Goal: Transaction & Acquisition: Obtain resource

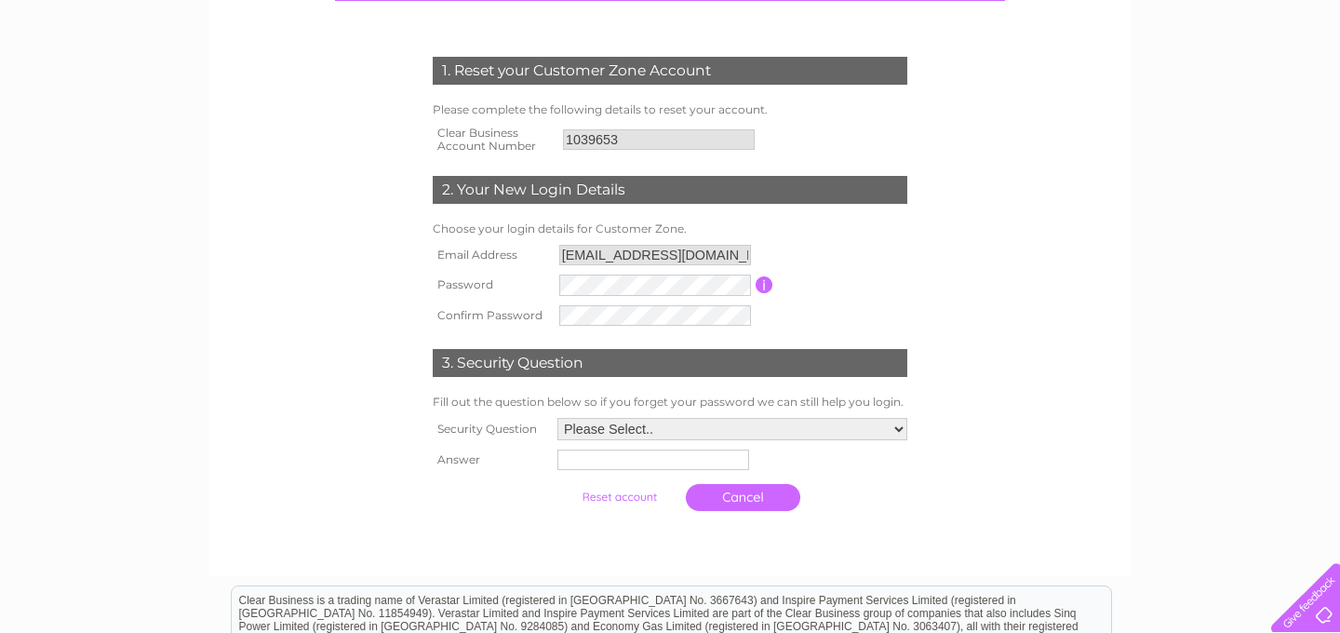
scroll to position [244, 0]
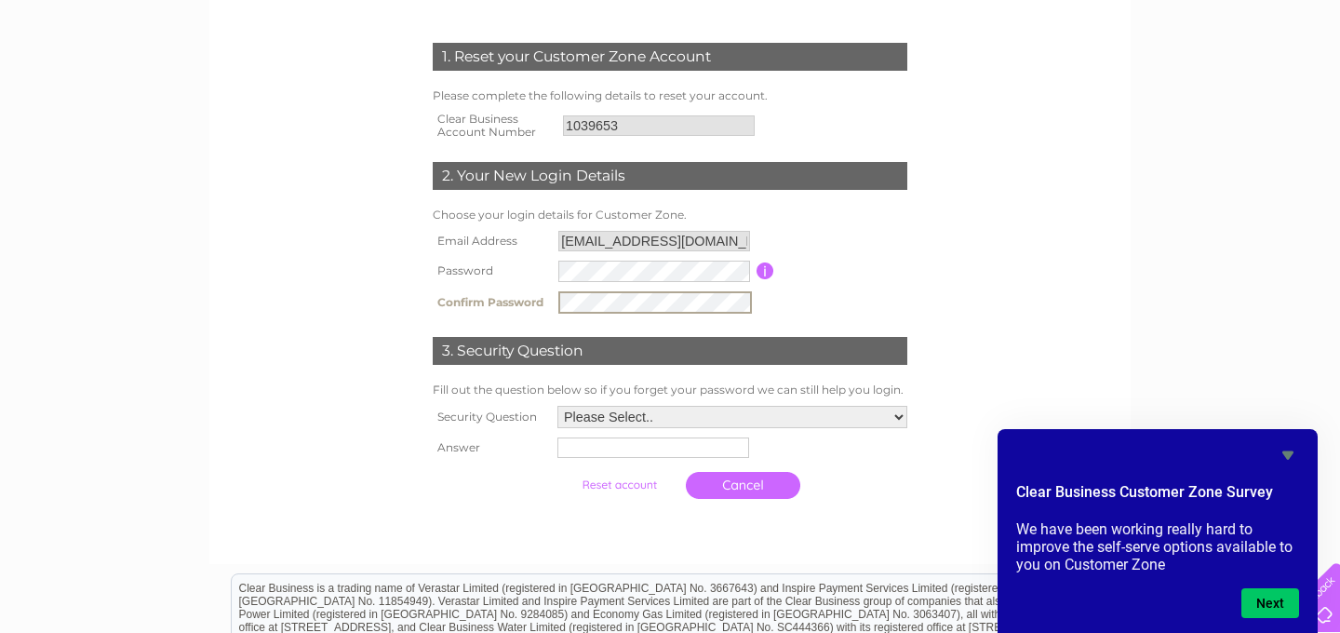
click at [899, 417] on select "Please Select.. In what town or city was your first job? In what town or city d…" at bounding box center [732, 417] width 350 height 22
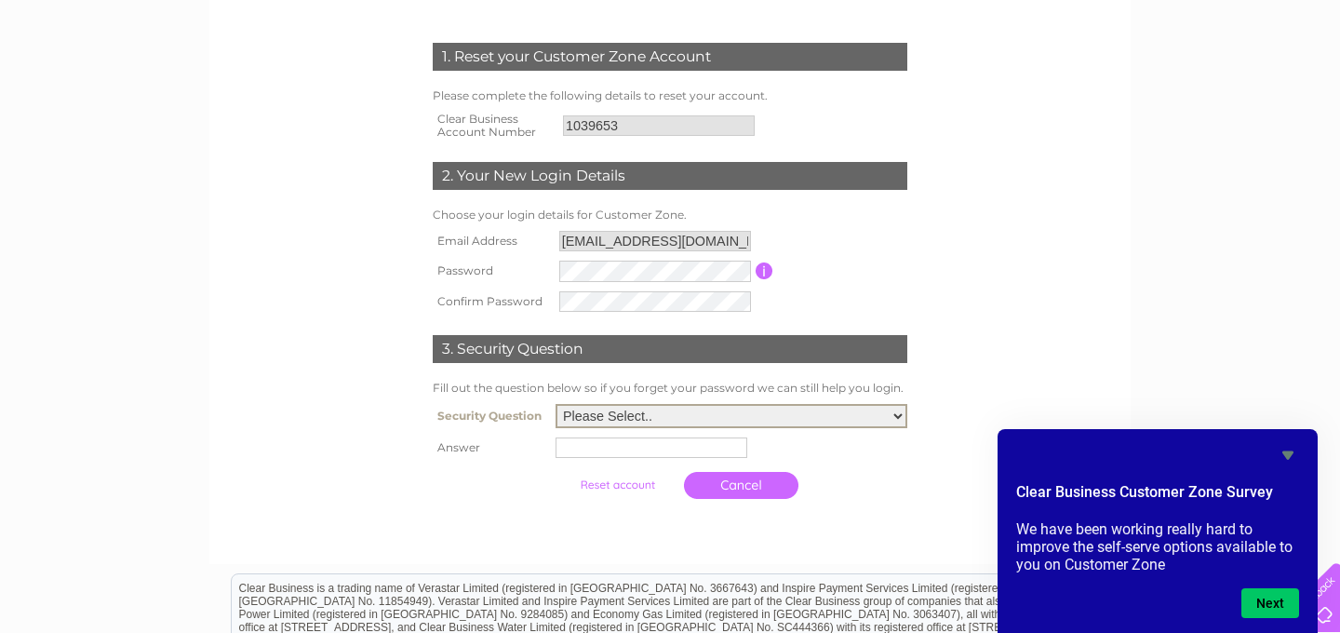
click at [1047, 327] on form "1. Reset your Customer Zone Account Please complete the following details to re…" at bounding box center [670, 276] width 886 height 540
click at [1282, 598] on button "Next" at bounding box center [1270, 603] width 58 height 30
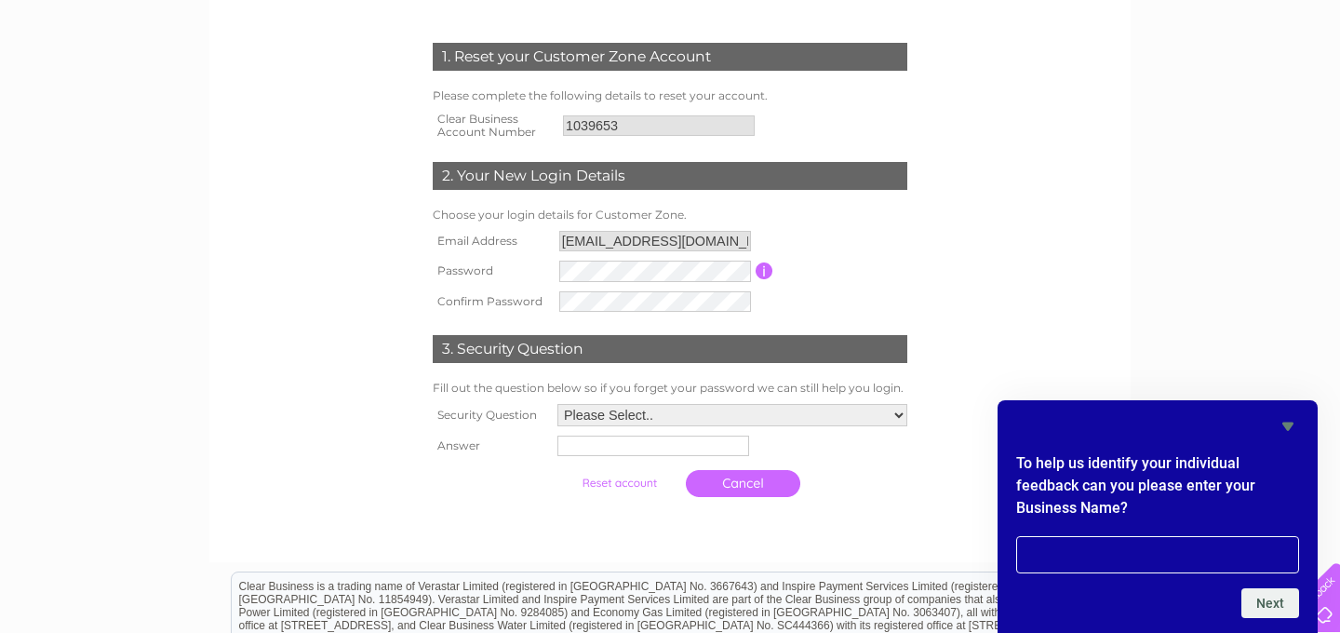
click at [1291, 423] on icon "Hide survey" at bounding box center [1287, 426] width 11 height 8
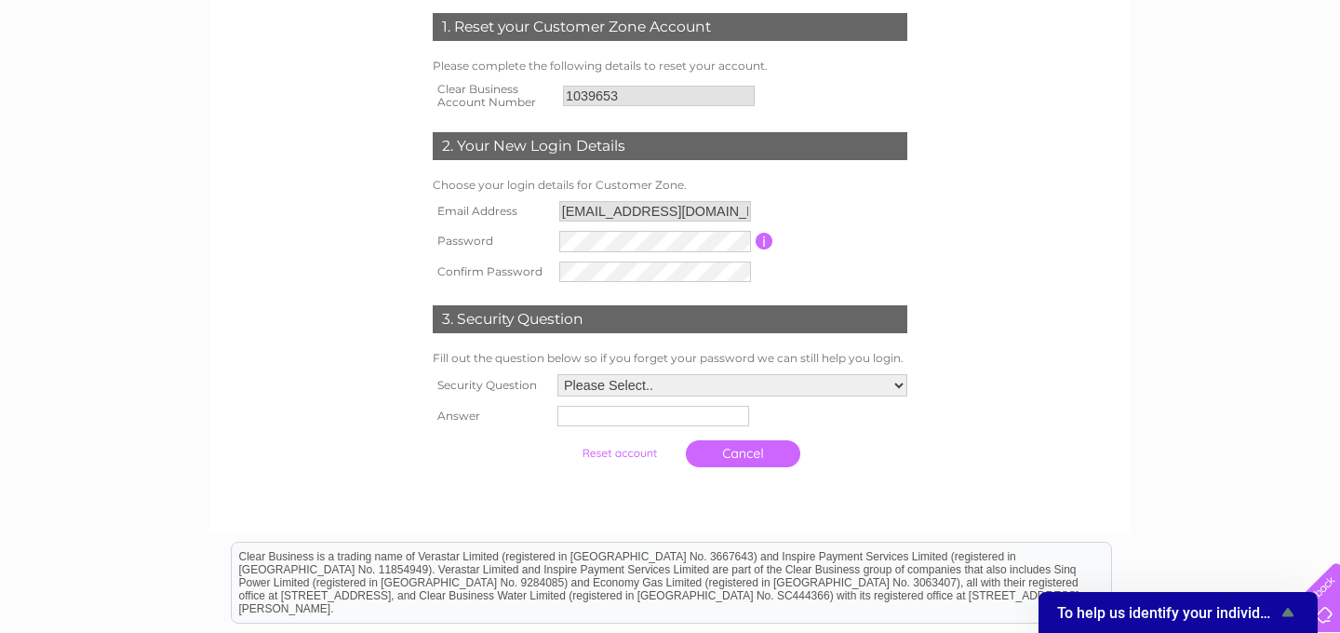
scroll to position [321, 0]
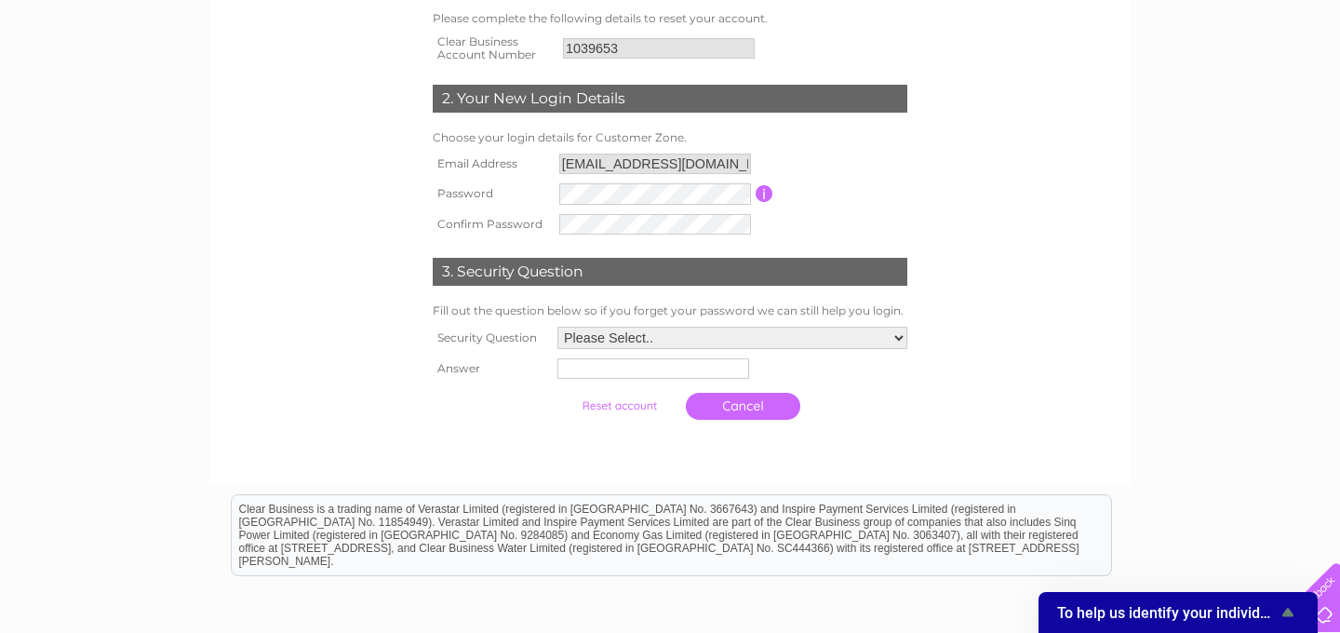
click at [900, 336] on select "Please Select.. In what town or city was your first job? In what town or city d…" at bounding box center [732, 338] width 350 height 22
click at [555, 328] on select "Please Select.. In what town or city was your first job? In what town or city d…" at bounding box center [731, 339] width 352 height 24
click at [631, 369] on input "text" at bounding box center [651, 370] width 192 height 20
click at [897, 339] on select "Please Select.. In what town or city was your first job? In what town or city d…" at bounding box center [732, 338] width 350 height 22
select select "6"
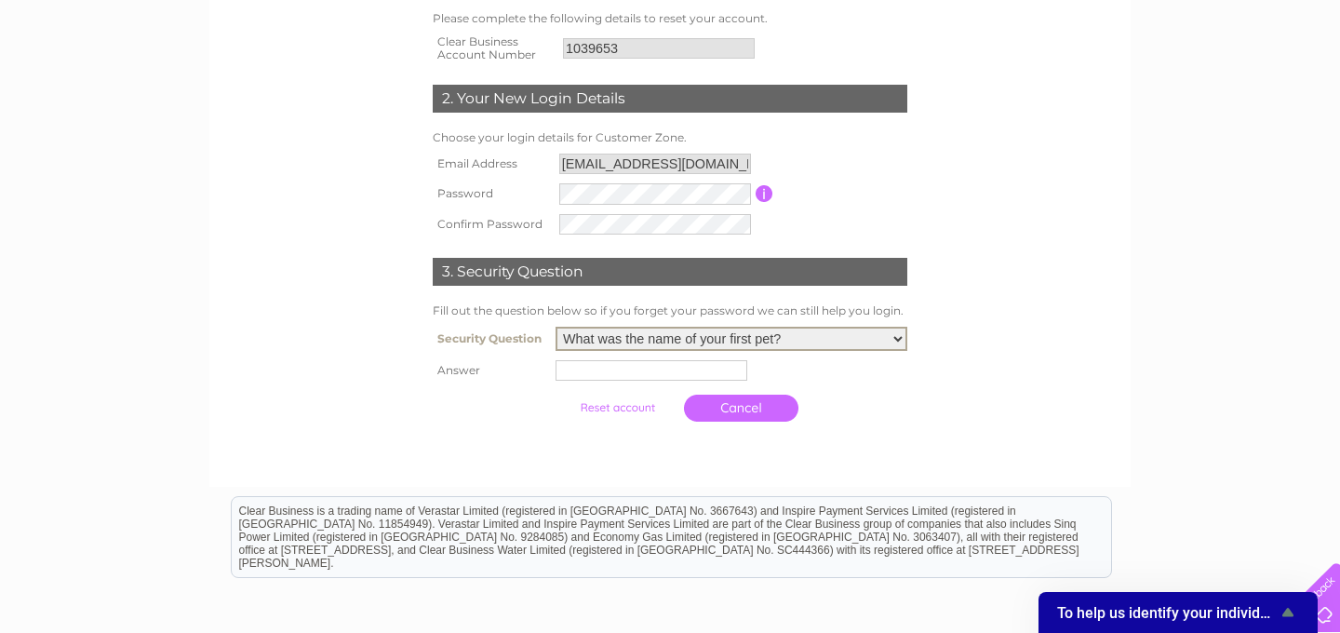
click at [555, 328] on select "Please Select.. In what town or city was your first job? In what town or city d…" at bounding box center [731, 339] width 352 height 24
click at [633, 381] on td at bounding box center [731, 370] width 361 height 30
type input "Douglas Barder"
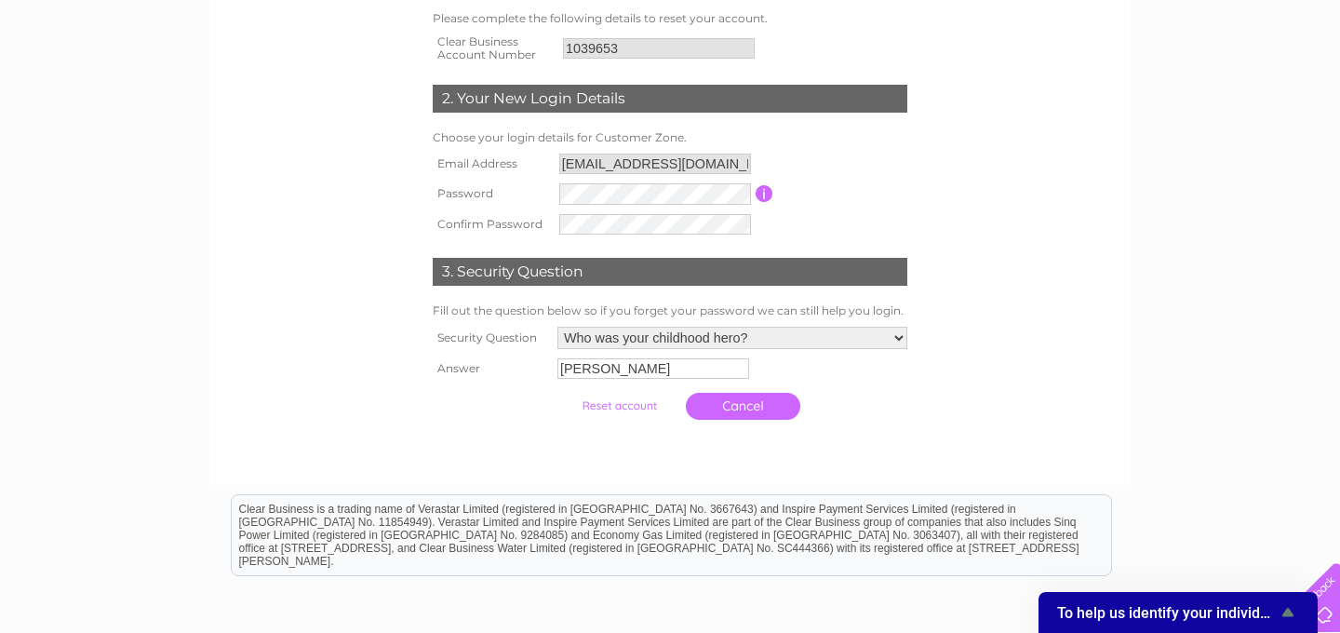
click at [1097, 325] on form "1. Reset your Customer Zone Account Please complete the following details to re…" at bounding box center [670, 197] width 886 height 538
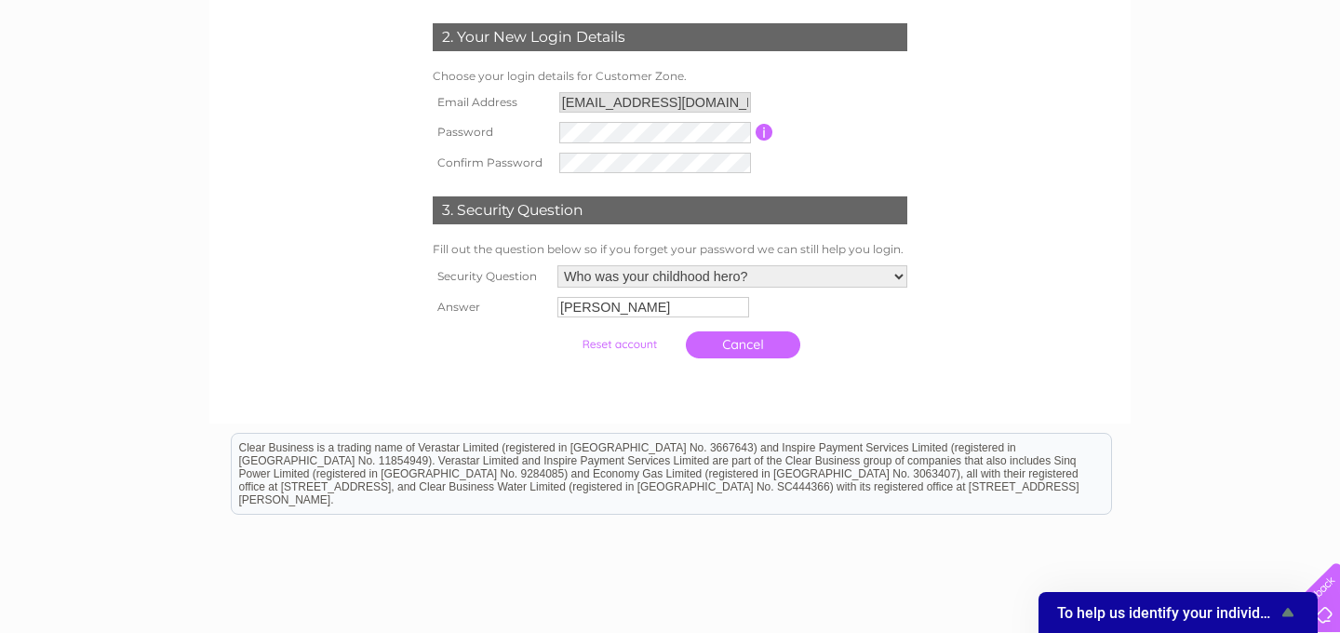
scroll to position [377, 0]
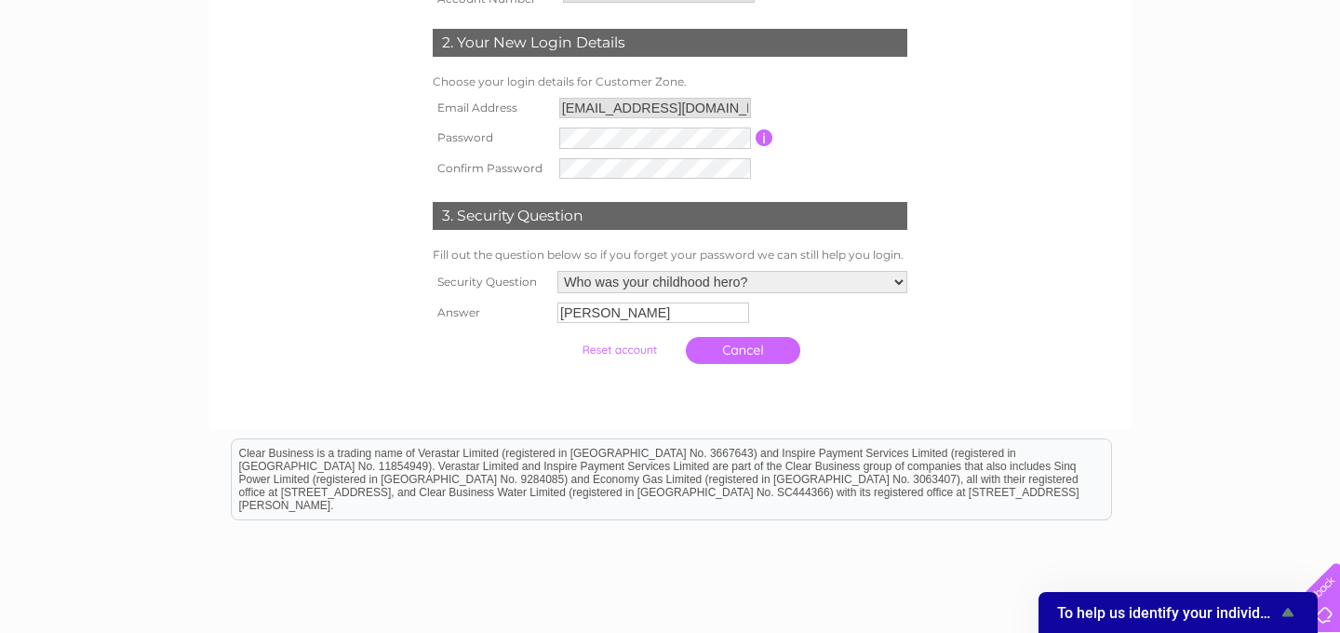
click at [616, 354] on input "submit" at bounding box center [619, 350] width 114 height 26
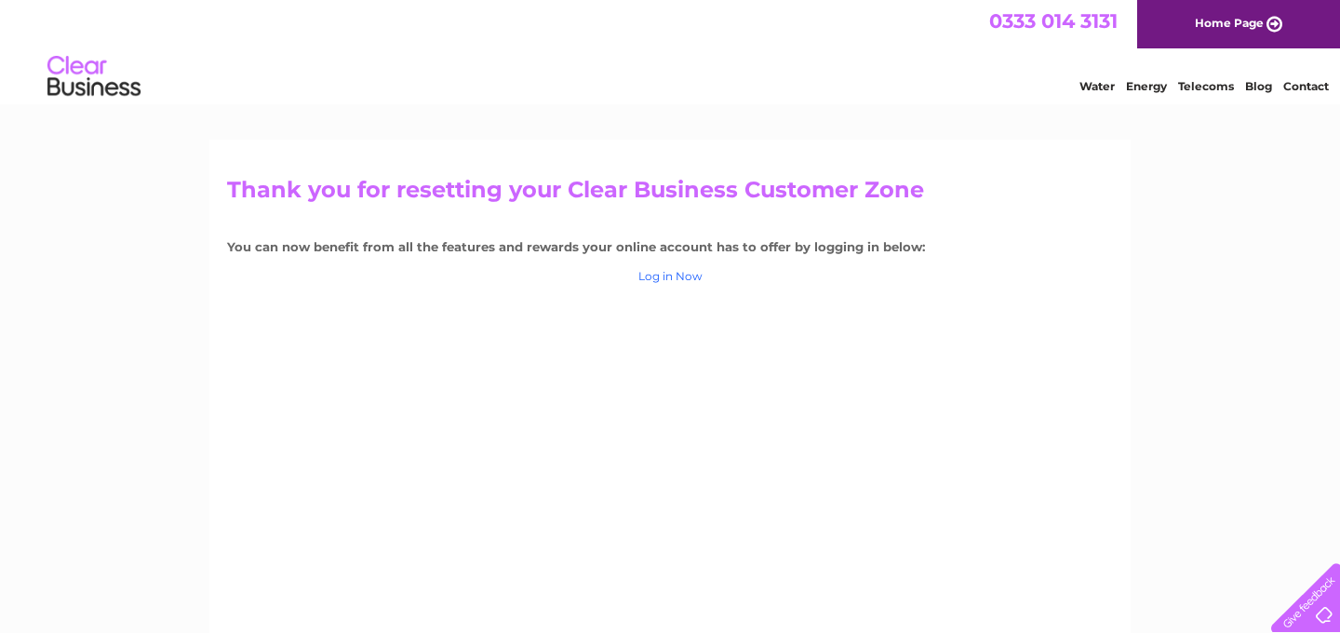
click at [687, 273] on link "Log in Now" at bounding box center [670, 276] width 64 height 14
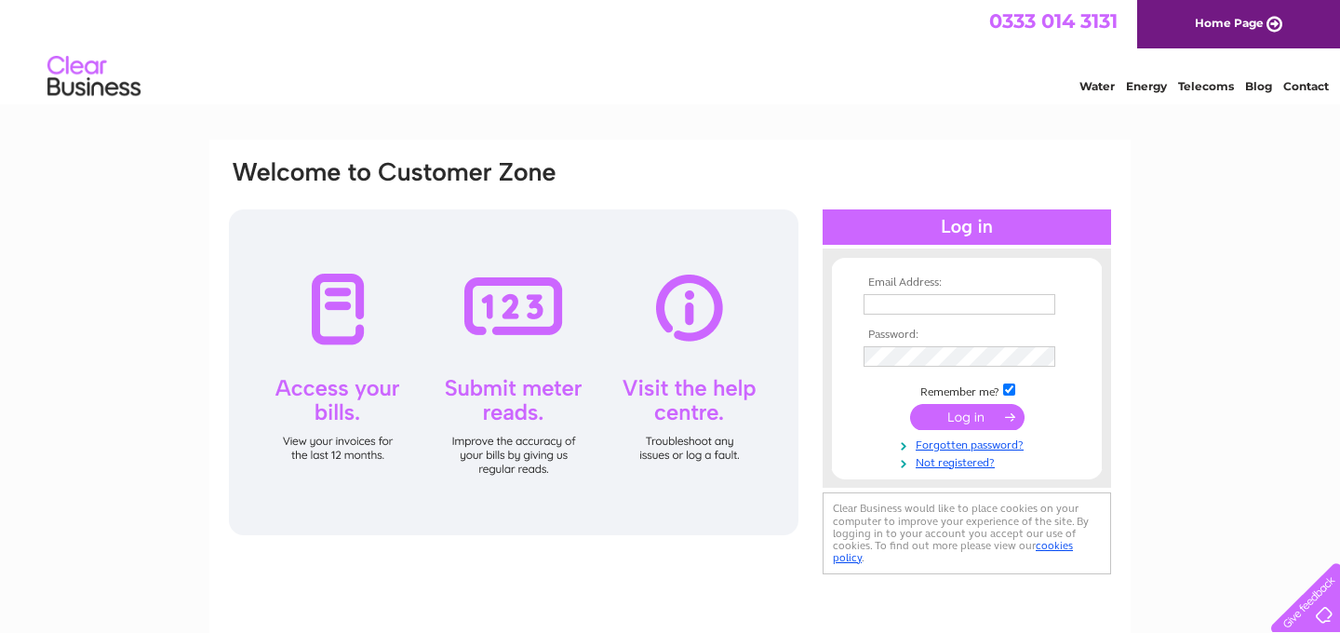
type input "[EMAIL_ADDRESS][DOMAIN_NAME]"
click at [954, 420] on input "submit" at bounding box center [967, 417] width 114 height 26
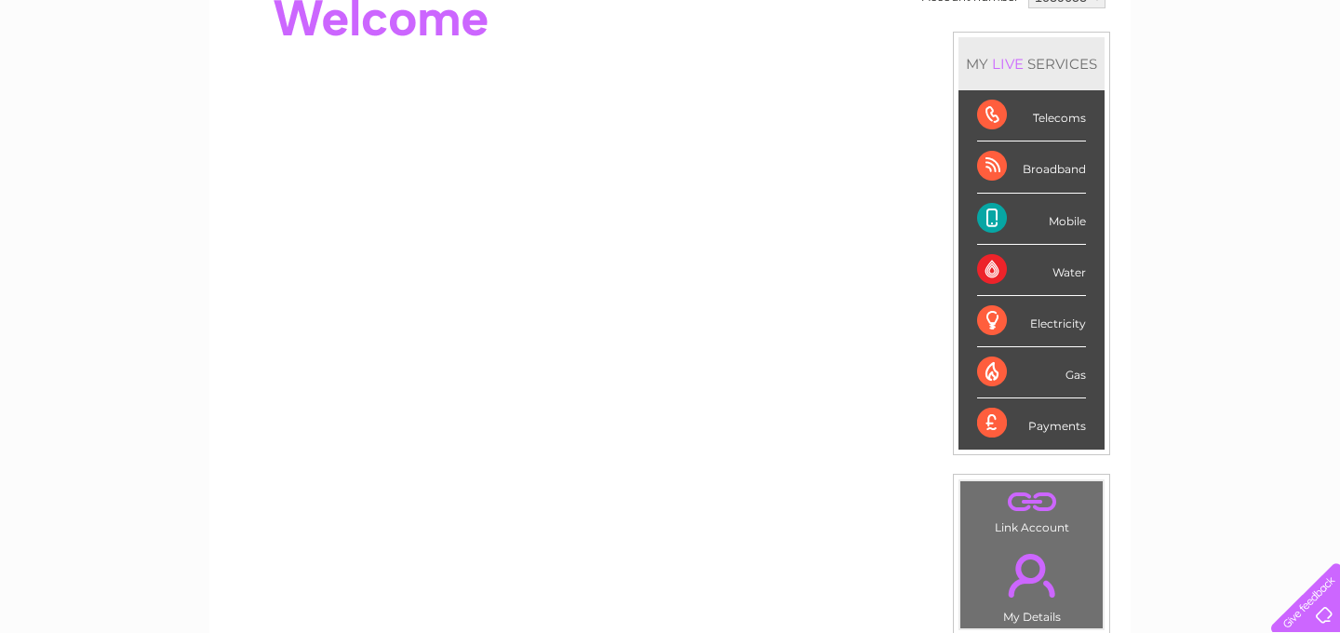
scroll to position [225, 0]
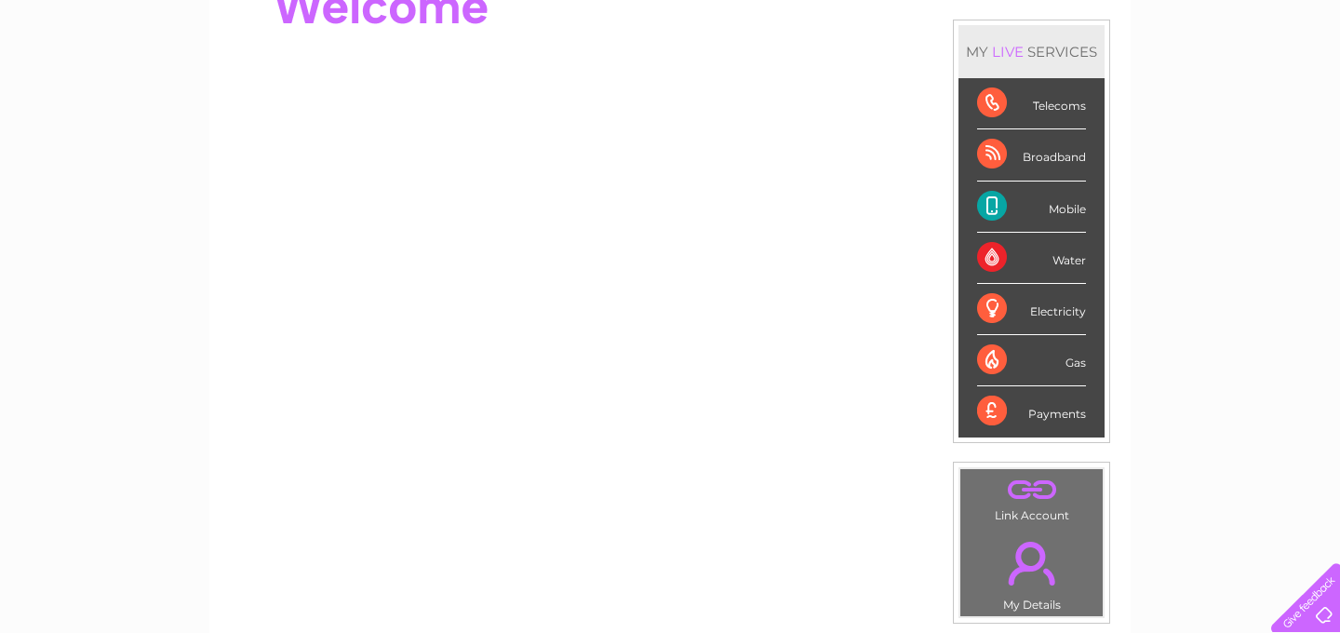
click at [990, 416] on div "Payments" at bounding box center [1031, 411] width 109 height 50
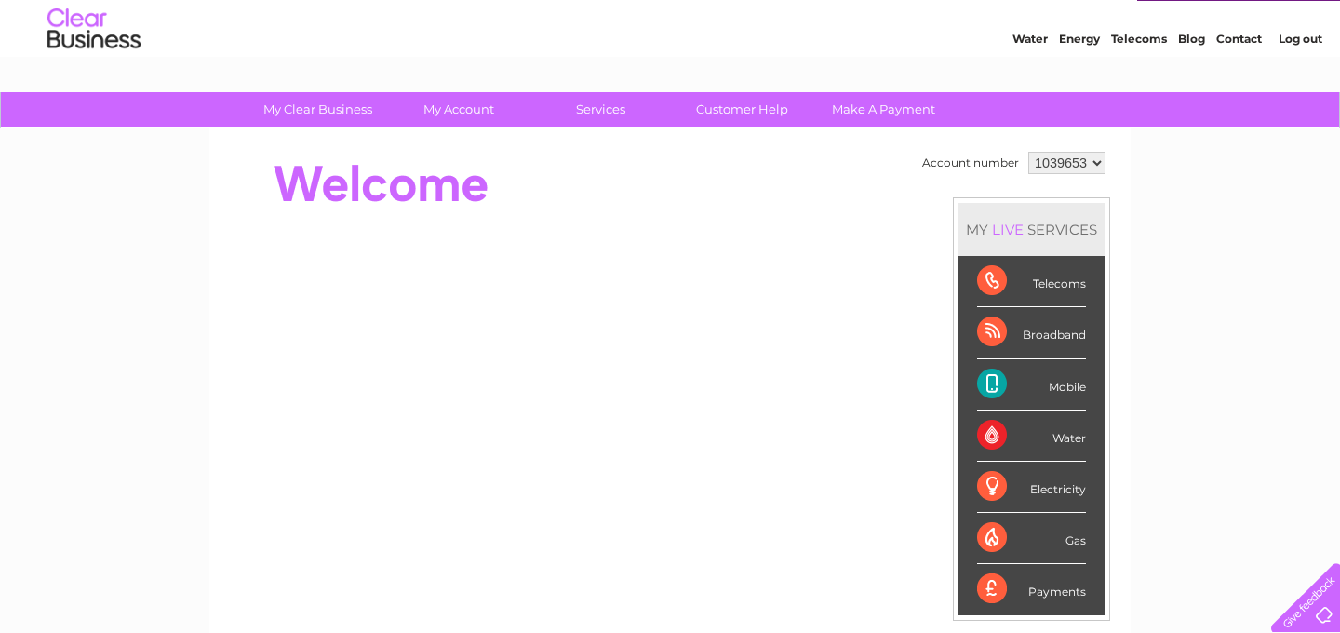
scroll to position [51, 0]
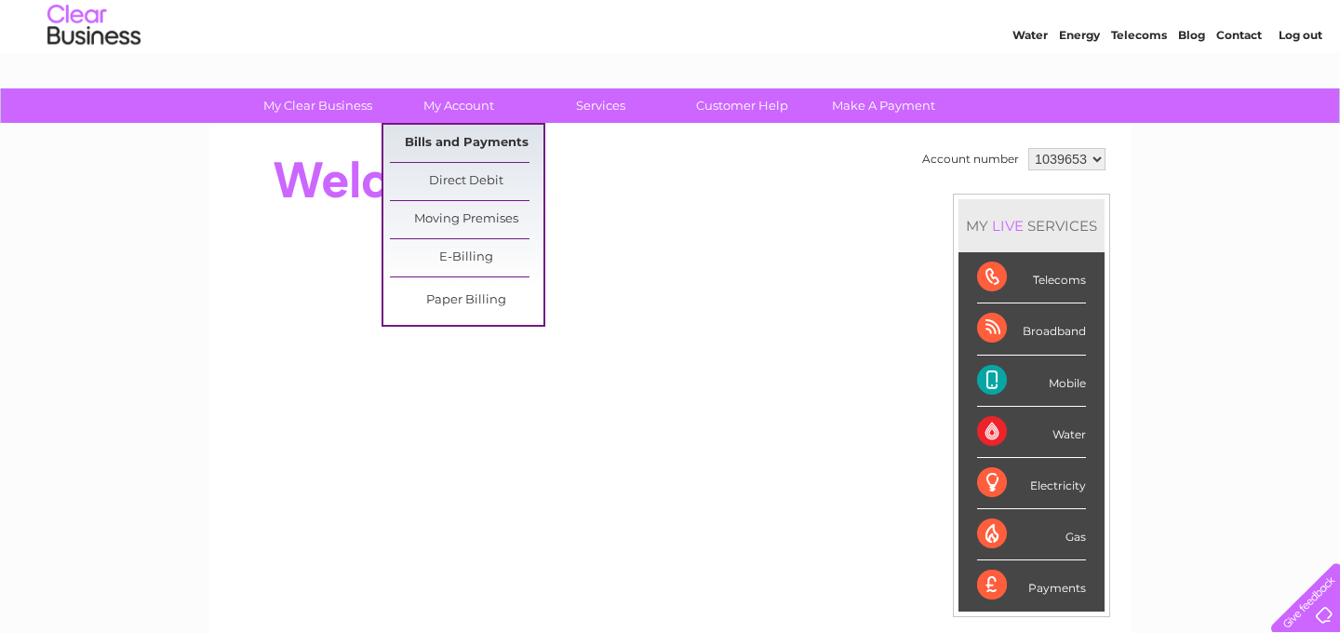
click at [460, 140] on link "Bills and Payments" at bounding box center [466, 143] width 153 height 37
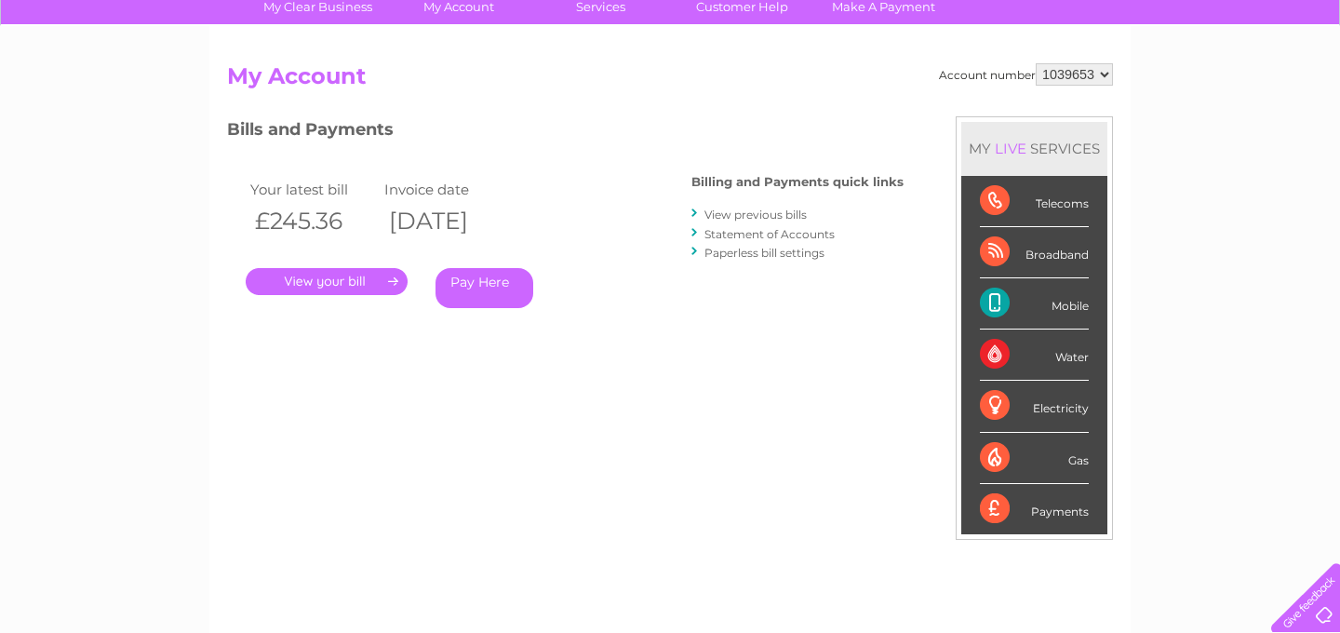
scroll to position [149, 0]
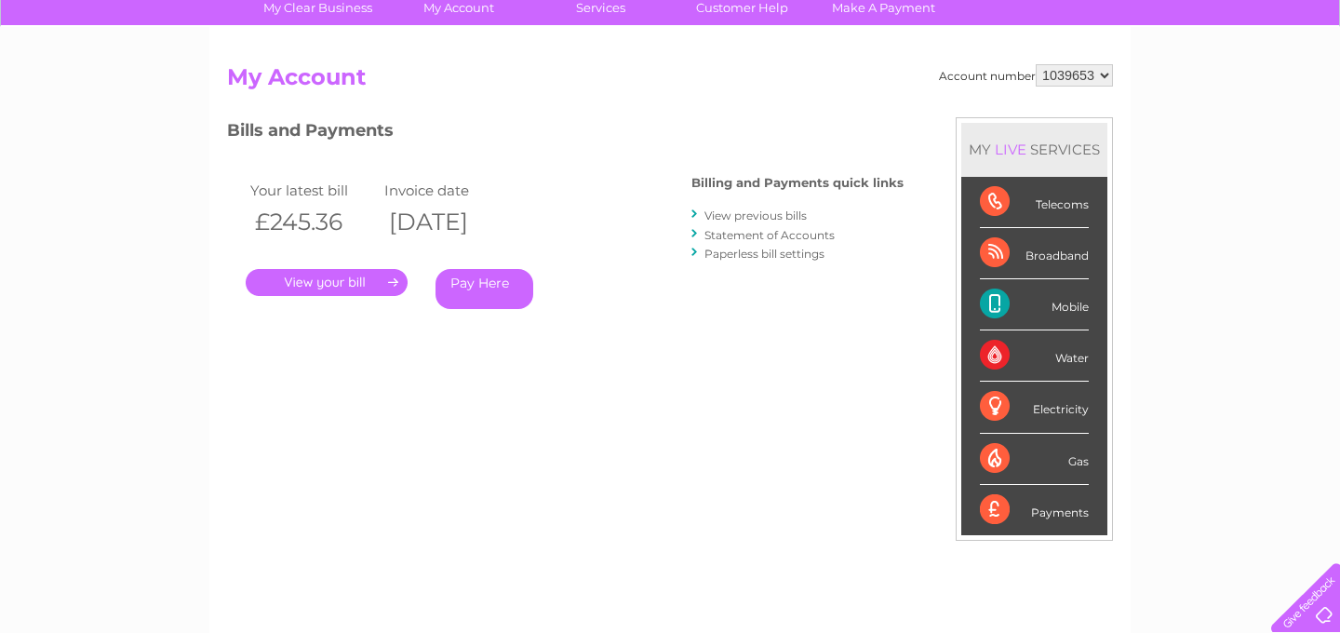
click at [748, 213] on link "View previous bills" at bounding box center [755, 215] width 102 height 14
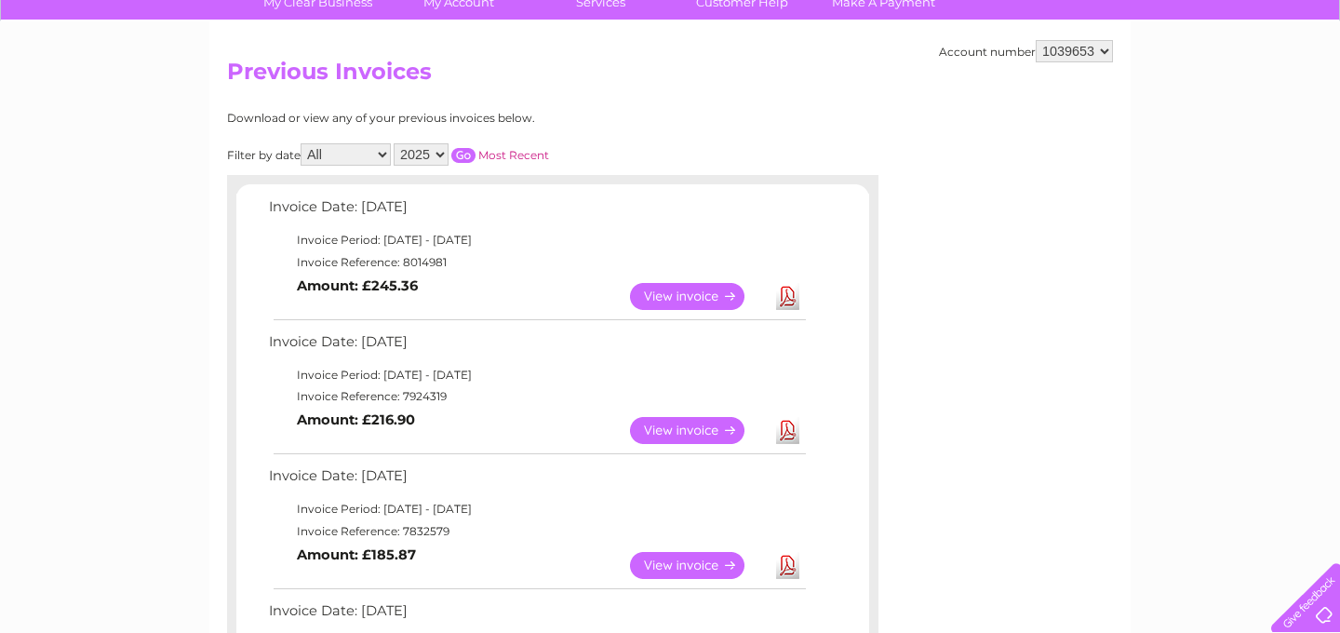
scroll to position [148, 0]
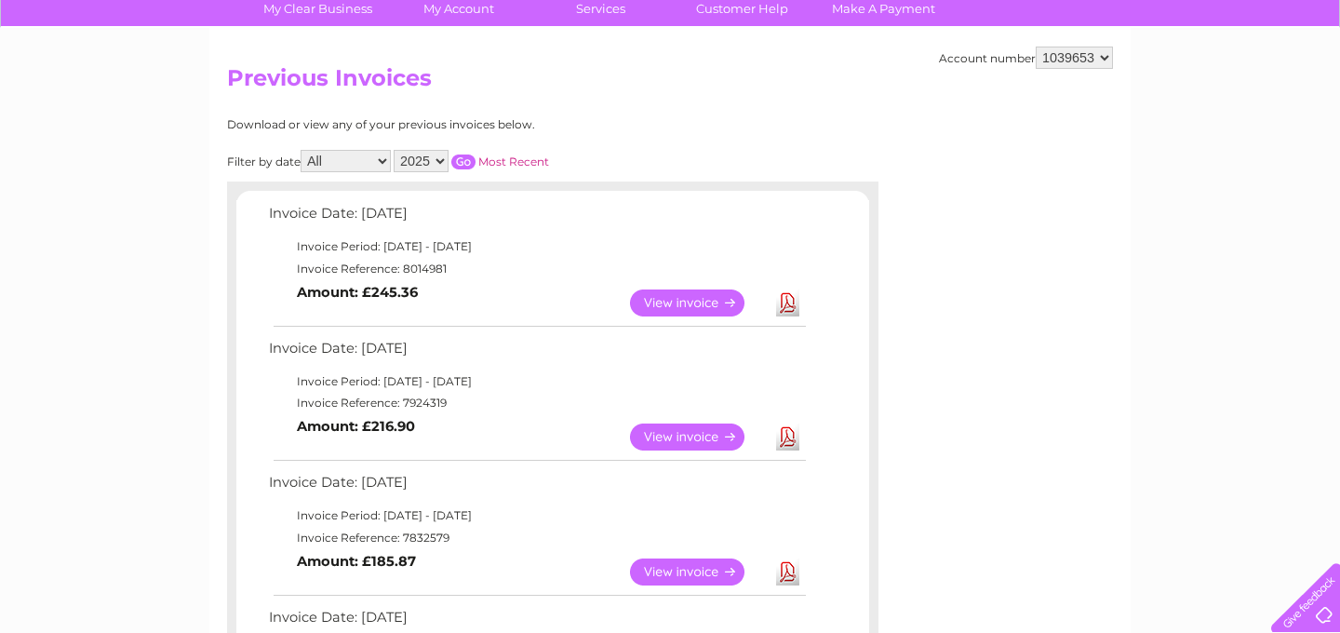
click at [695, 302] on link "View" at bounding box center [698, 302] width 137 height 27
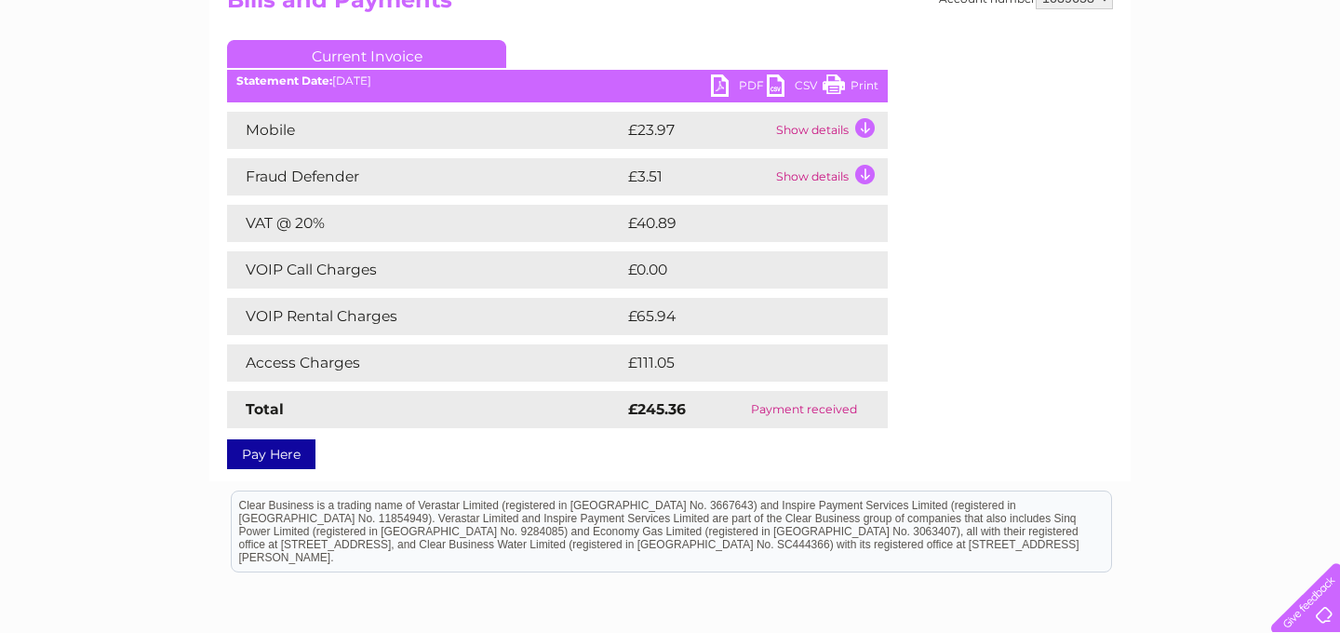
scroll to position [227, 0]
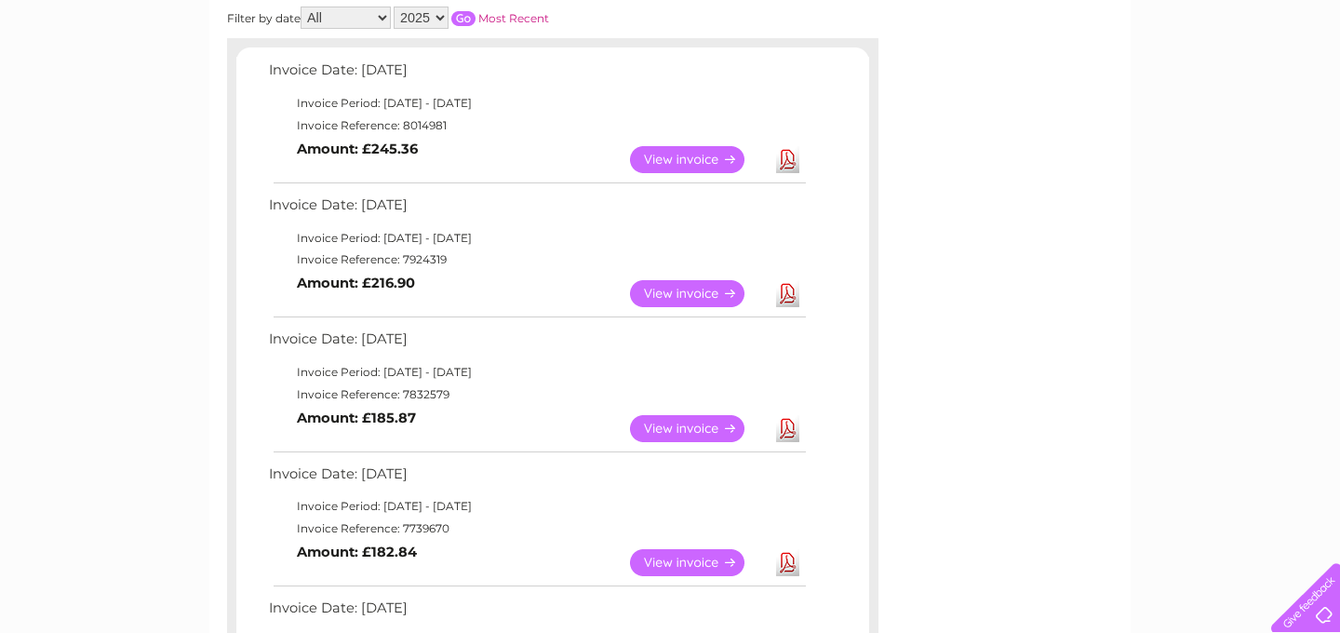
scroll to position [293, 0]
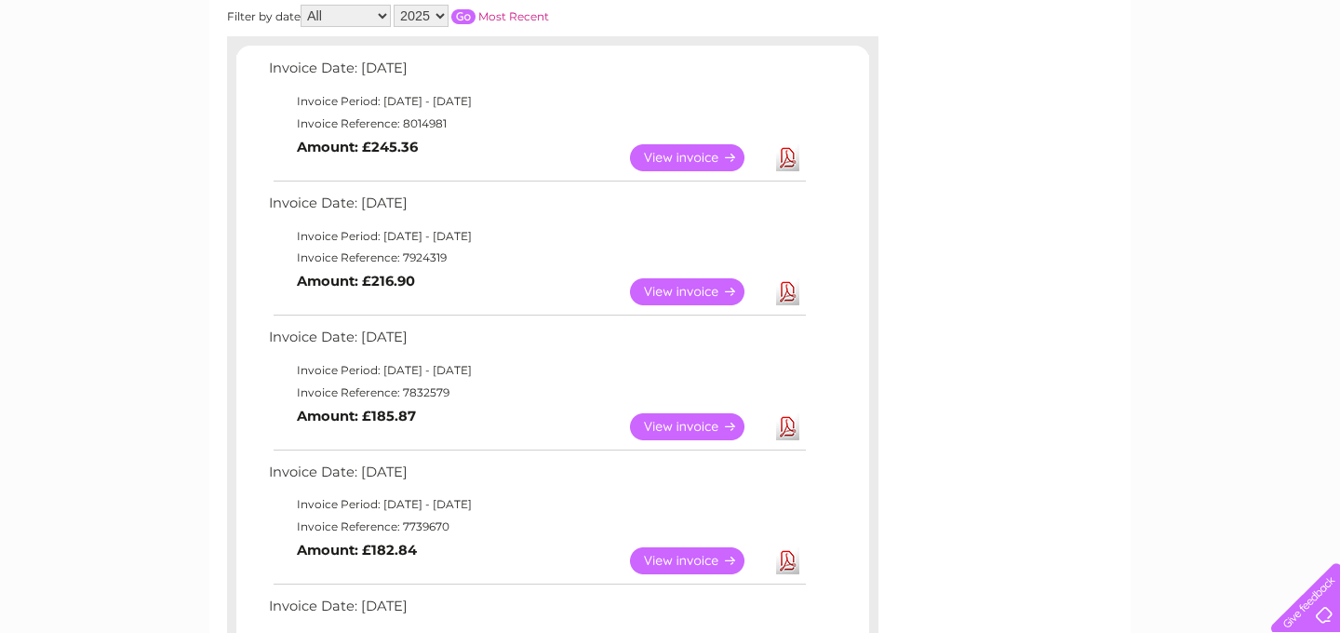
click at [674, 292] on link "View" at bounding box center [698, 291] width 137 height 27
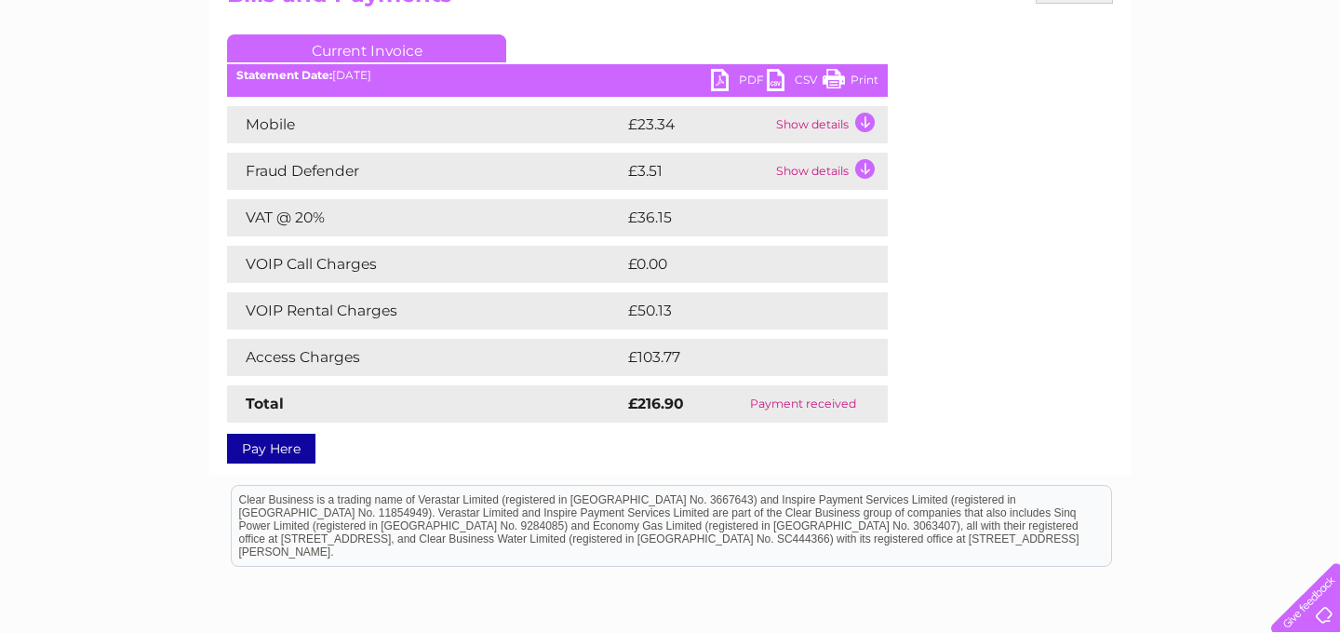
scroll to position [244, 0]
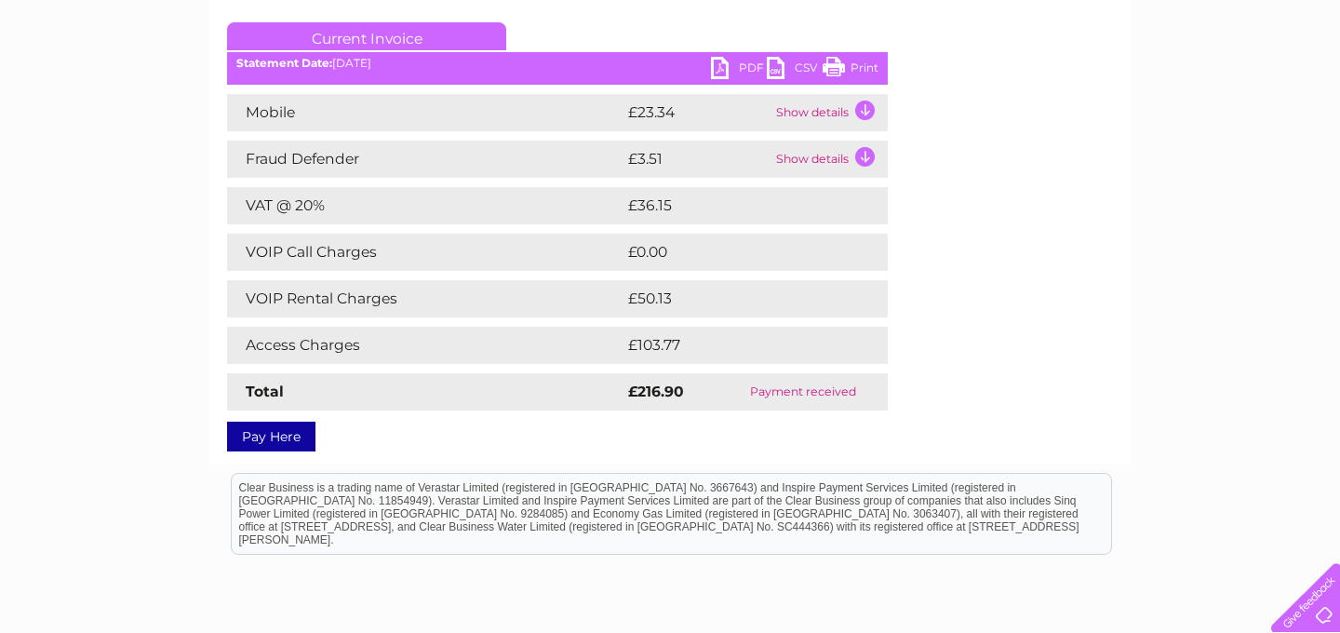
click at [860, 60] on link "Print" at bounding box center [850, 70] width 56 height 27
click at [715, 64] on link "PDF" at bounding box center [739, 70] width 56 height 27
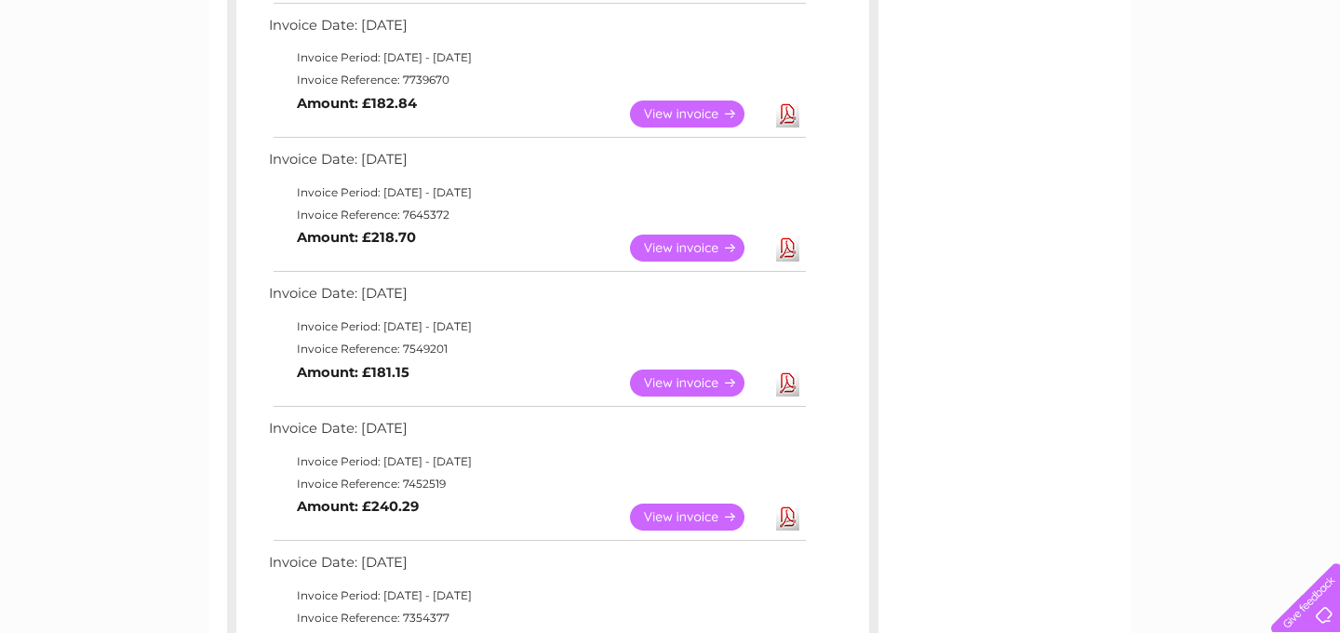
scroll to position [738, 0]
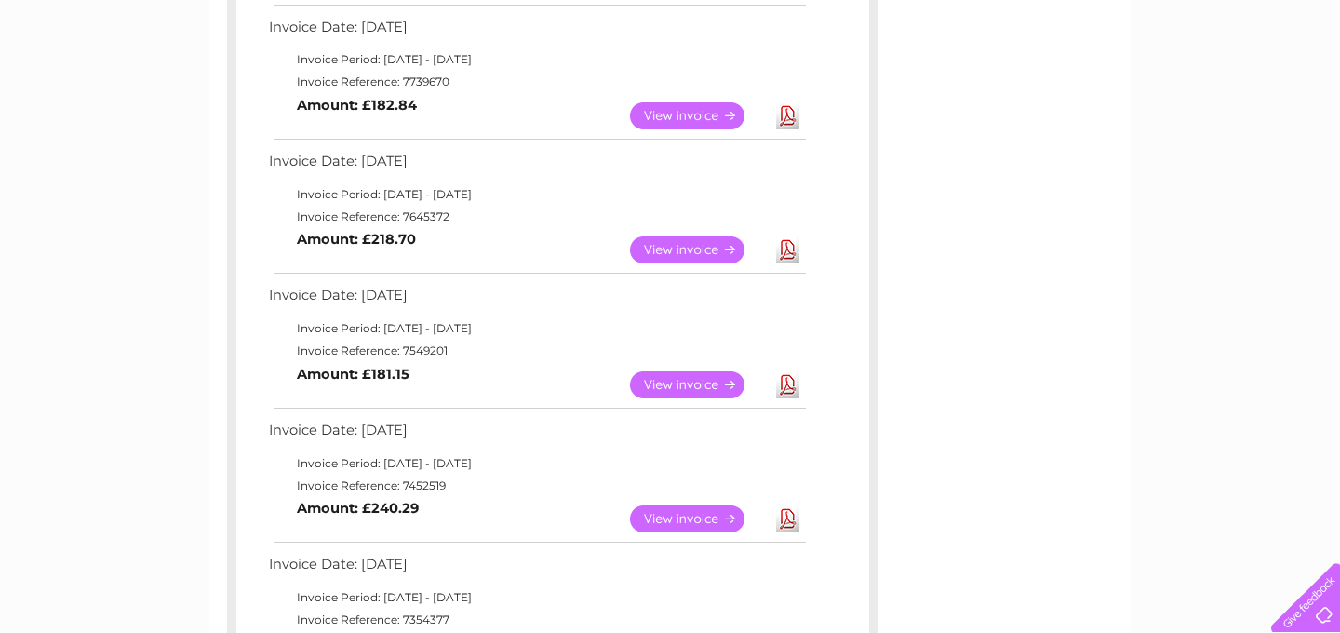
click at [789, 252] on link "Download" at bounding box center [787, 249] width 23 height 27
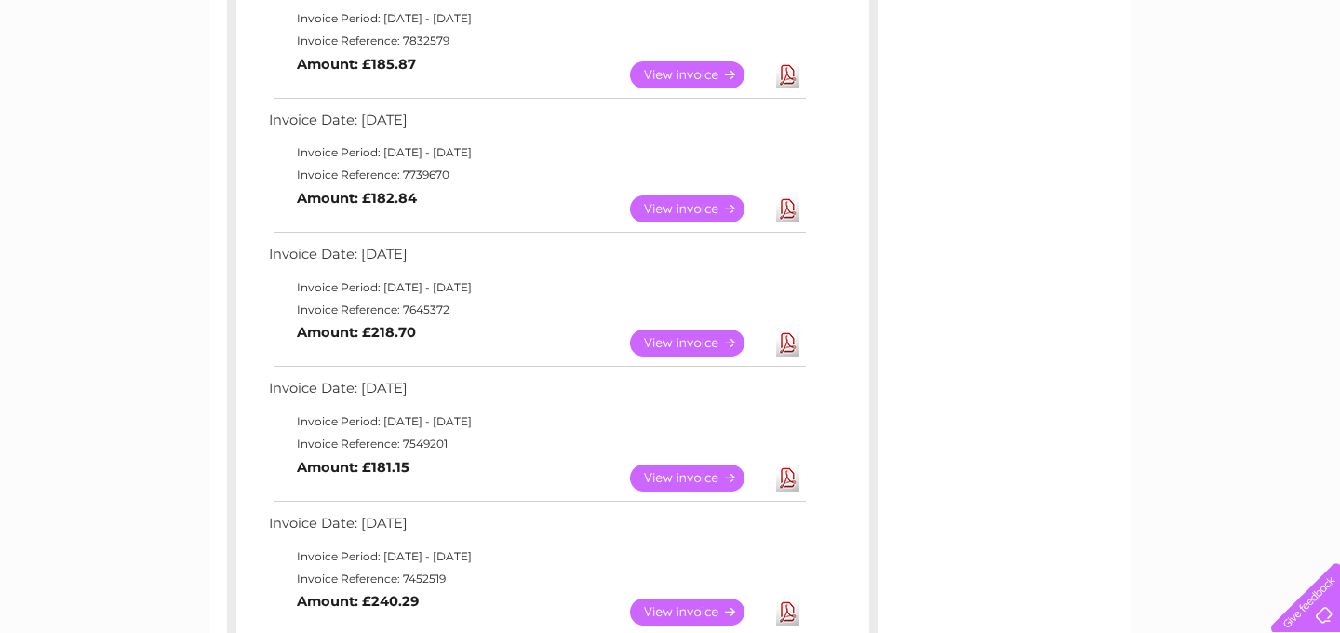
scroll to position [642, 0]
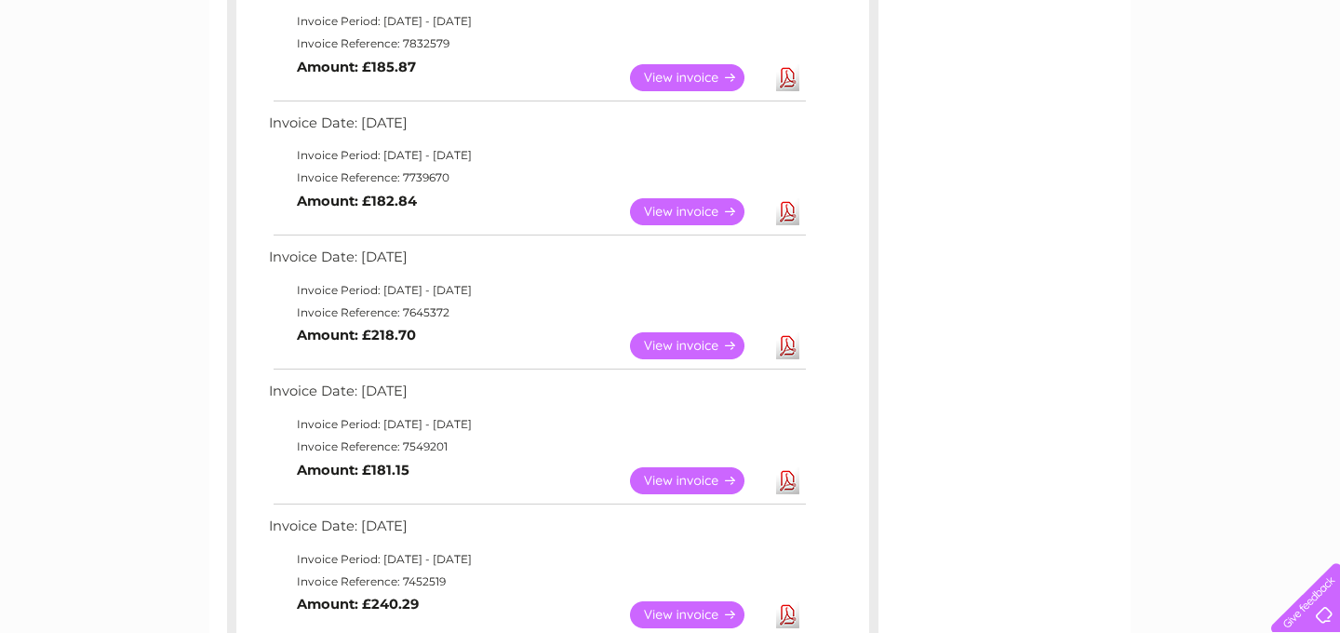
click at [708, 342] on link "View" at bounding box center [698, 345] width 137 height 27
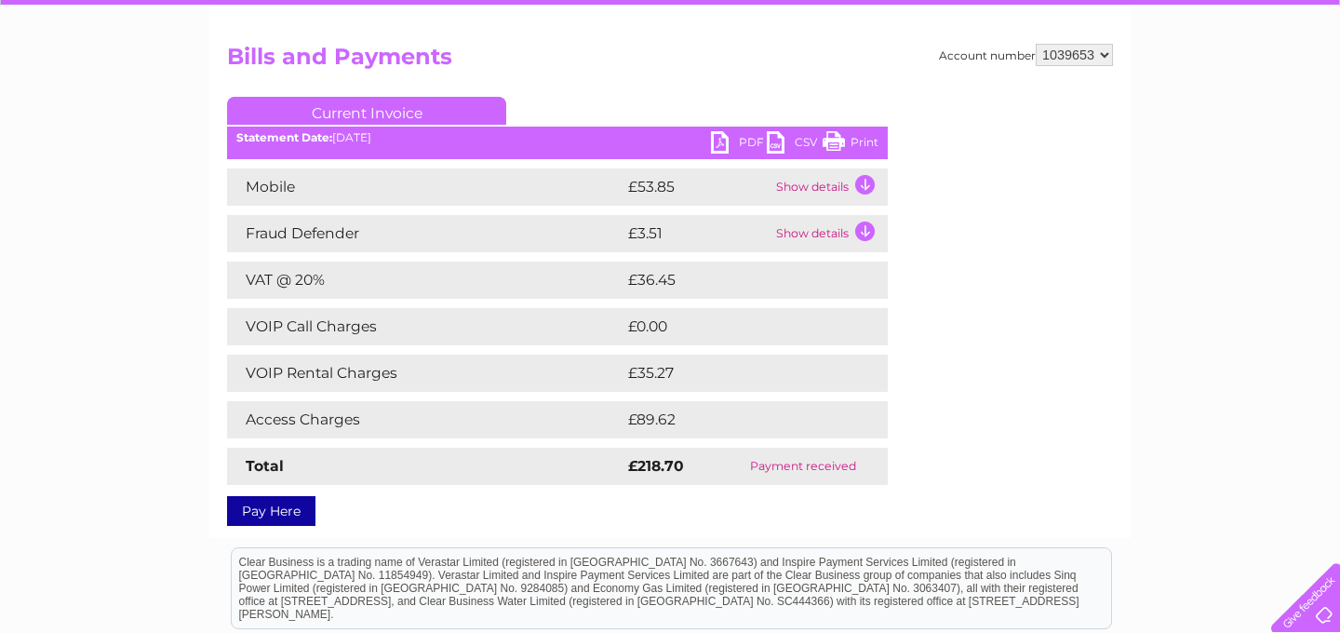
scroll to position [177, 0]
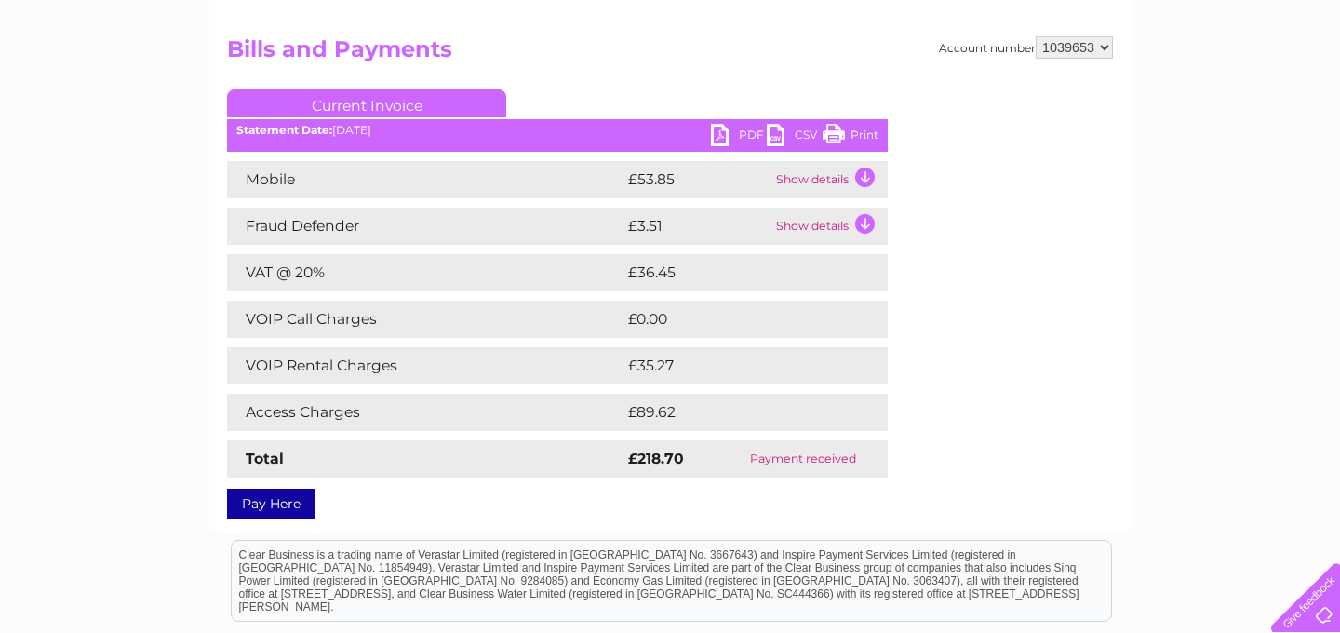
click at [865, 225] on td "Show details" at bounding box center [829, 225] width 116 height 37
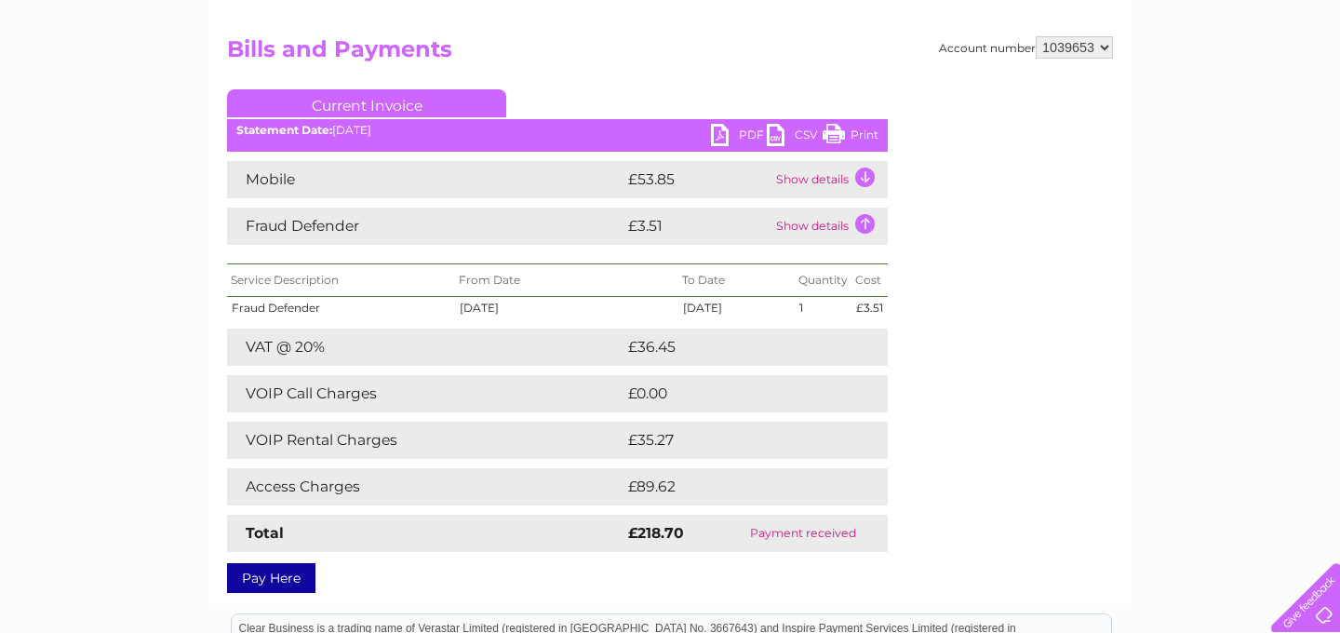
click at [865, 180] on td "Show details" at bounding box center [829, 179] width 116 height 37
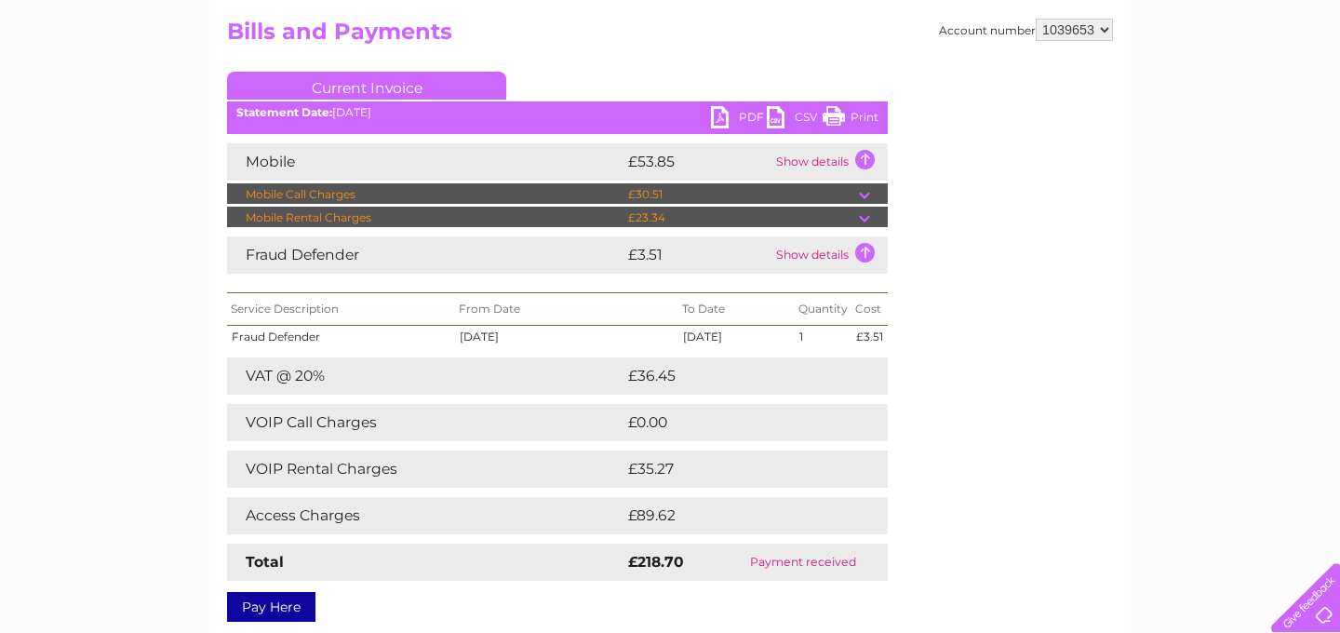
scroll to position [207, 0]
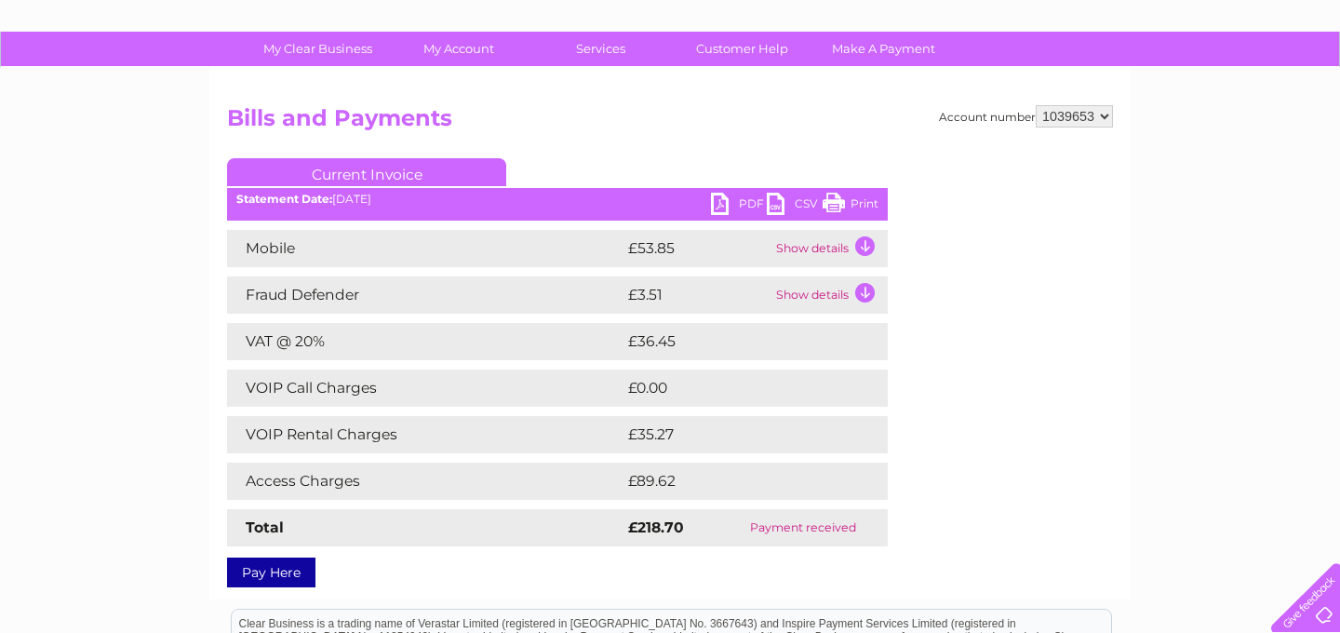
scroll to position [110, 0]
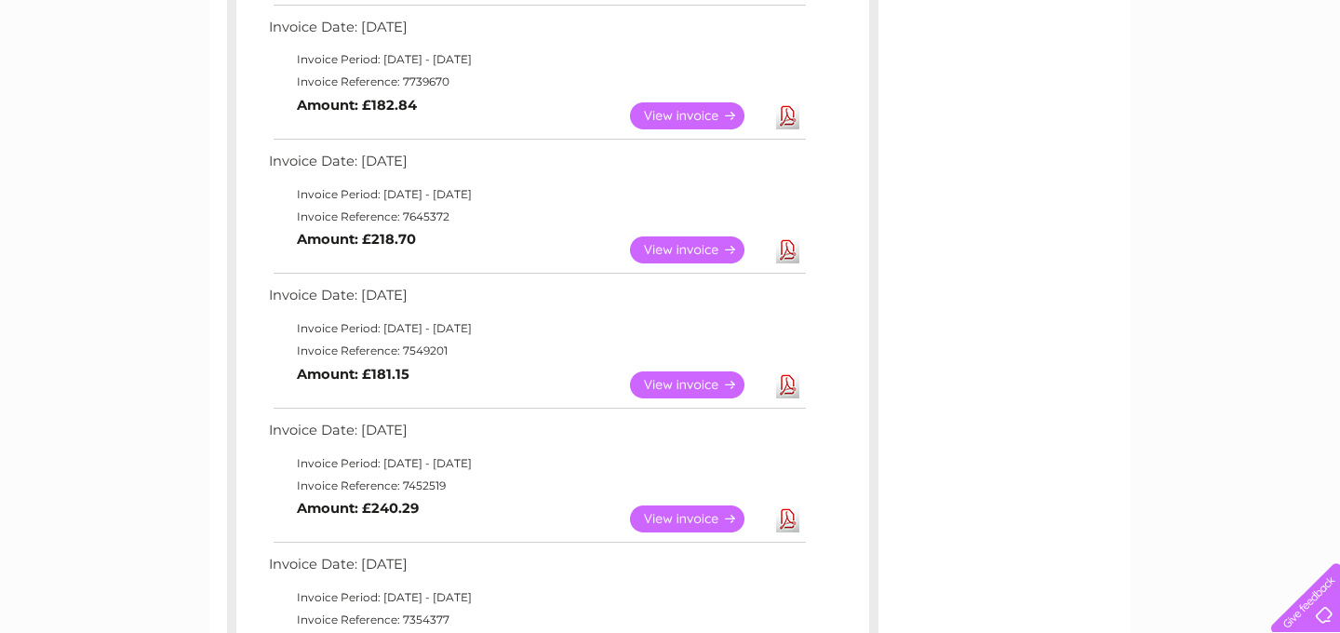
scroll to position [740, 0]
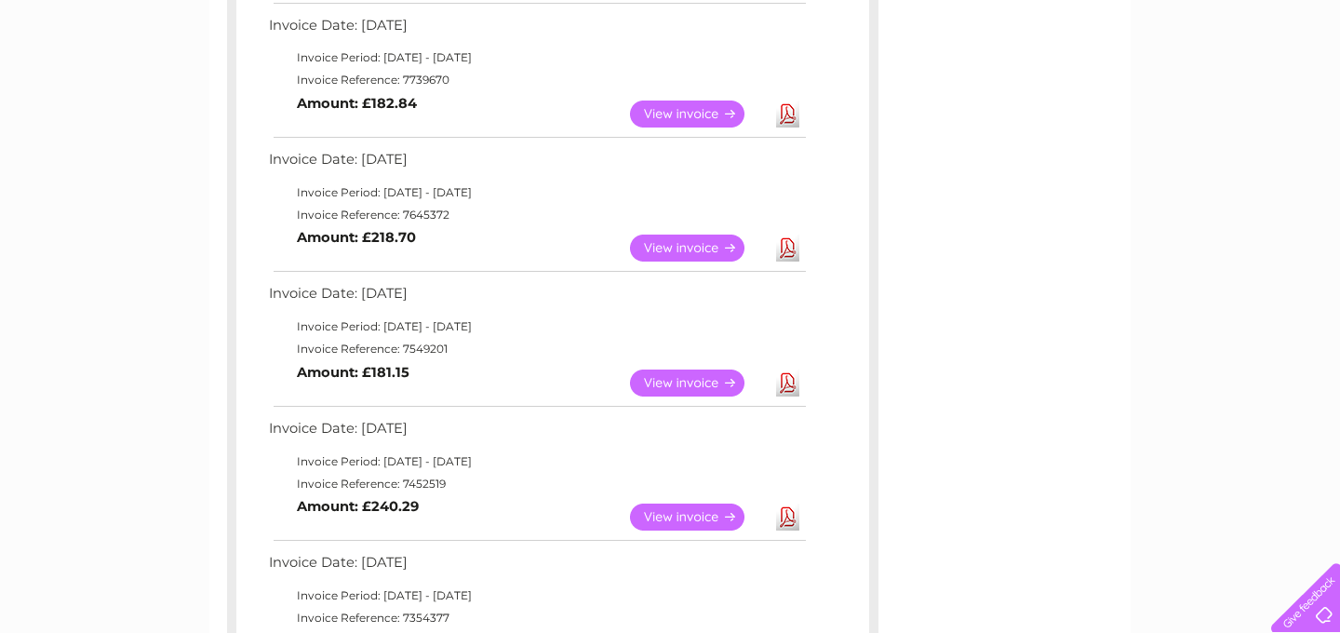
click at [786, 253] on link "Download" at bounding box center [787, 247] width 23 height 27
click at [785, 113] on link "Download" at bounding box center [787, 113] width 23 height 27
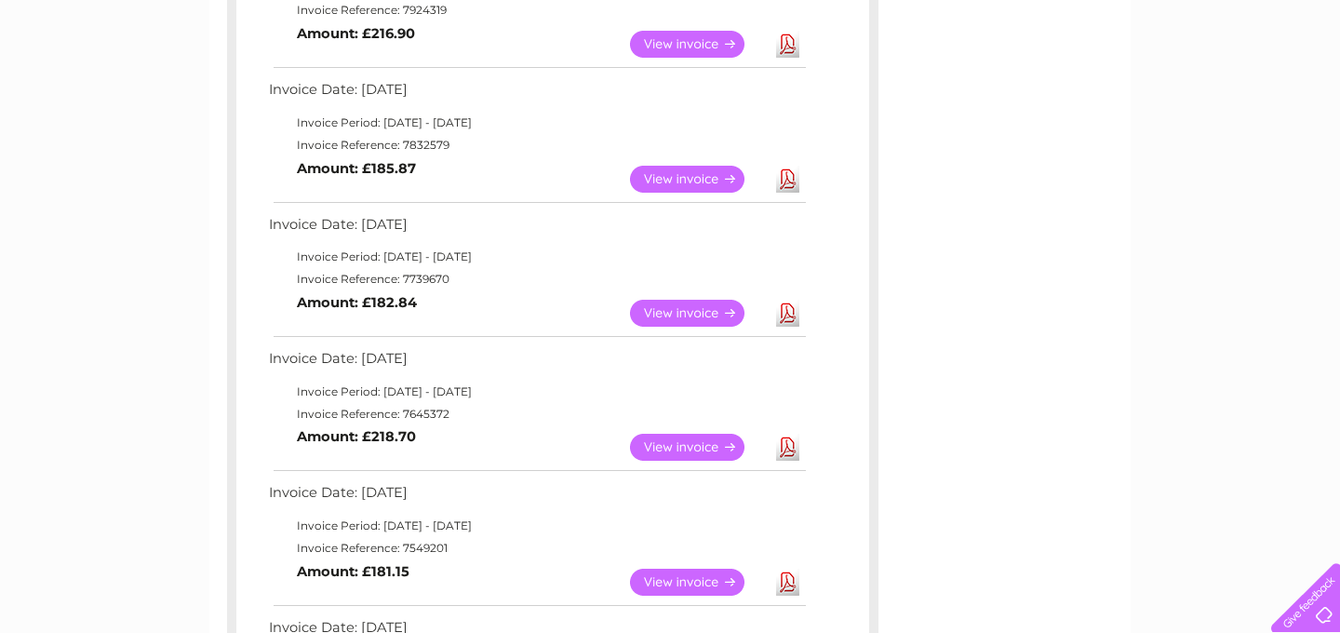
scroll to position [538, 0]
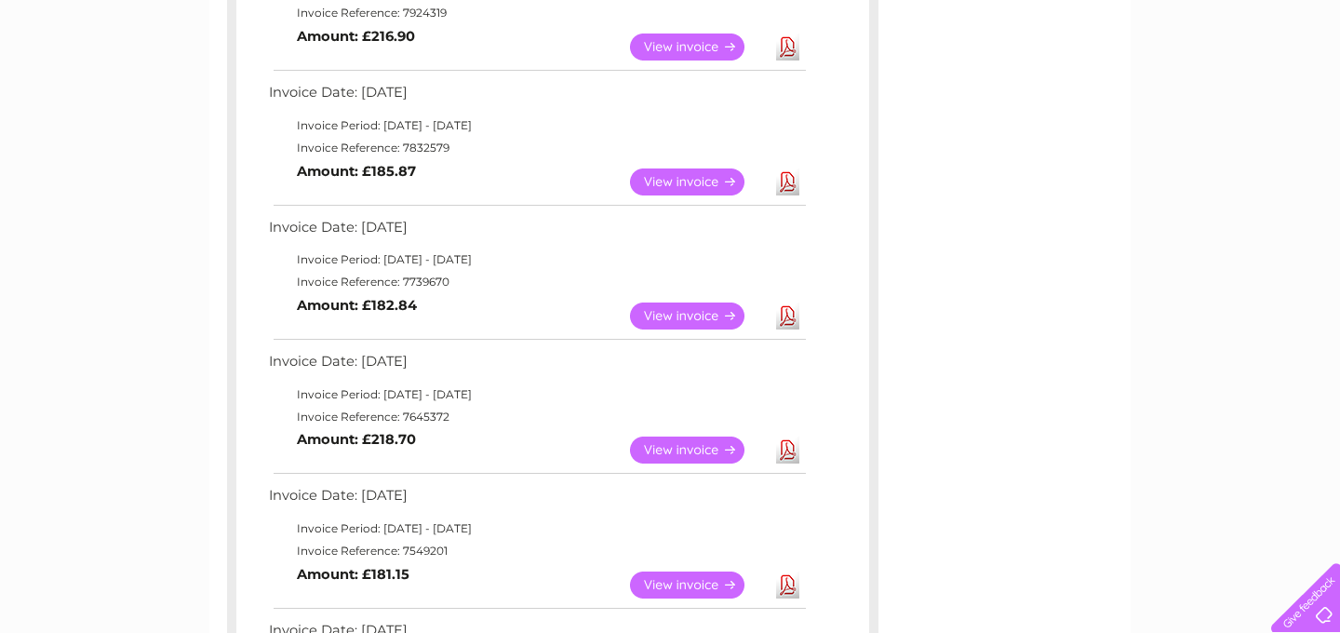
click at [783, 185] on link "Download" at bounding box center [787, 181] width 23 height 27
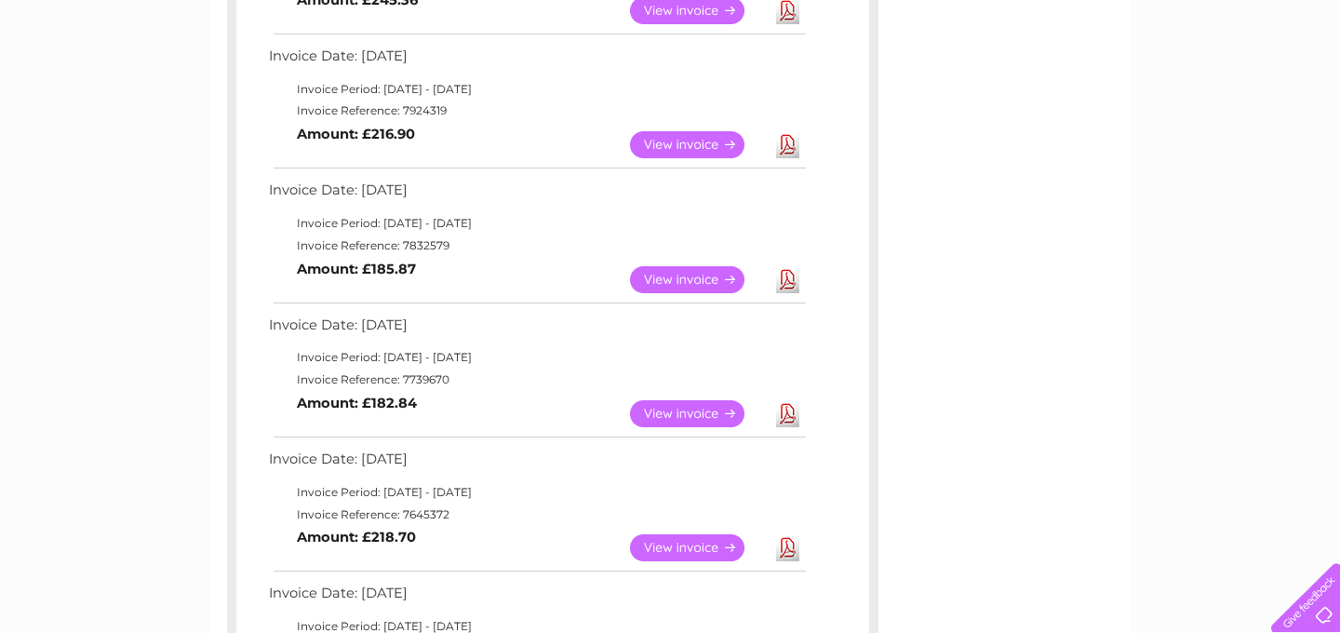
scroll to position [426, 0]
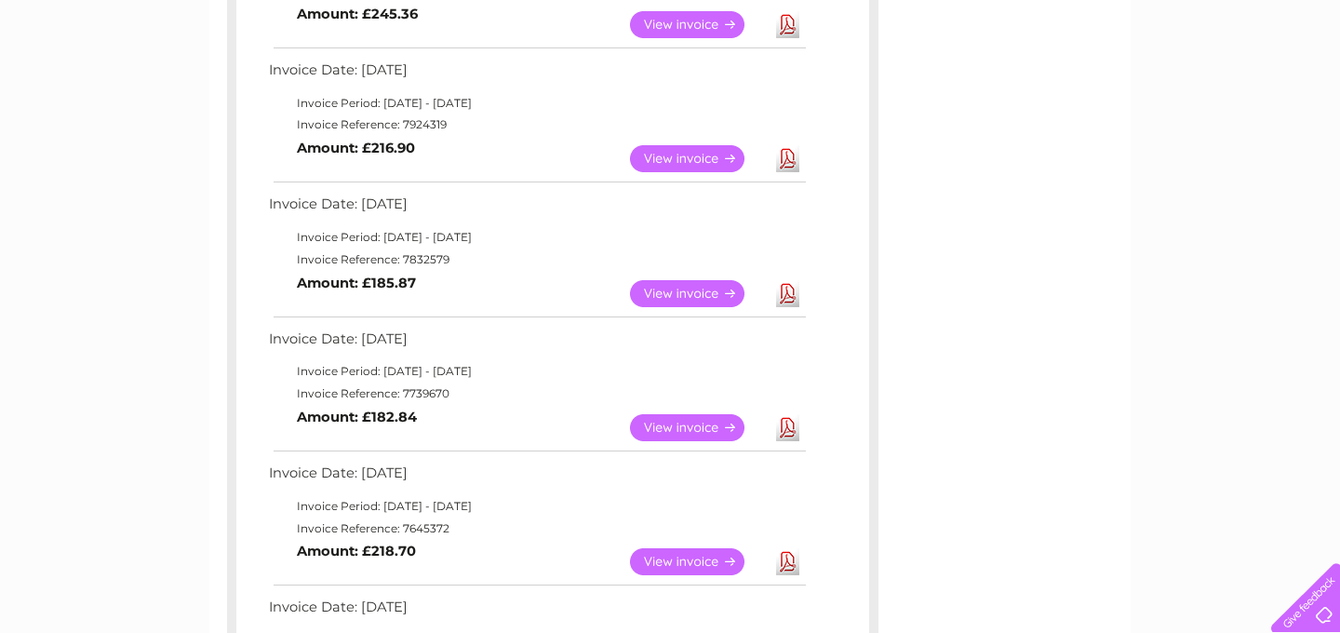
click at [786, 154] on link "Download" at bounding box center [787, 158] width 23 height 27
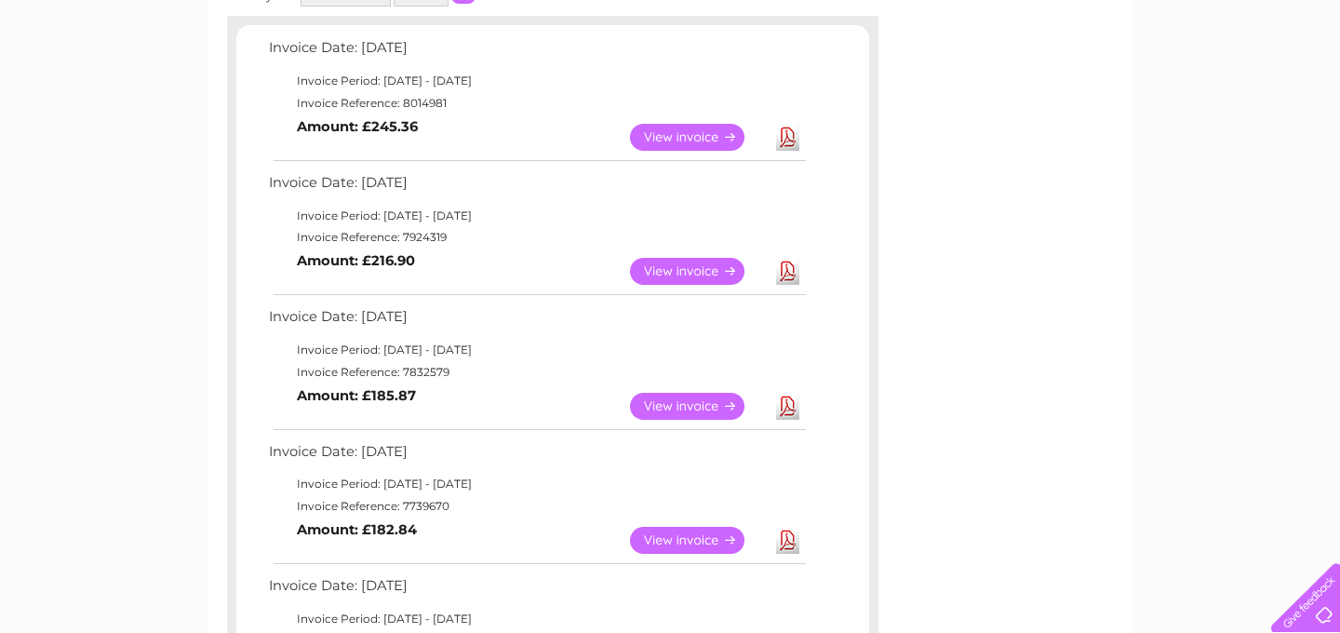
scroll to position [311, 0]
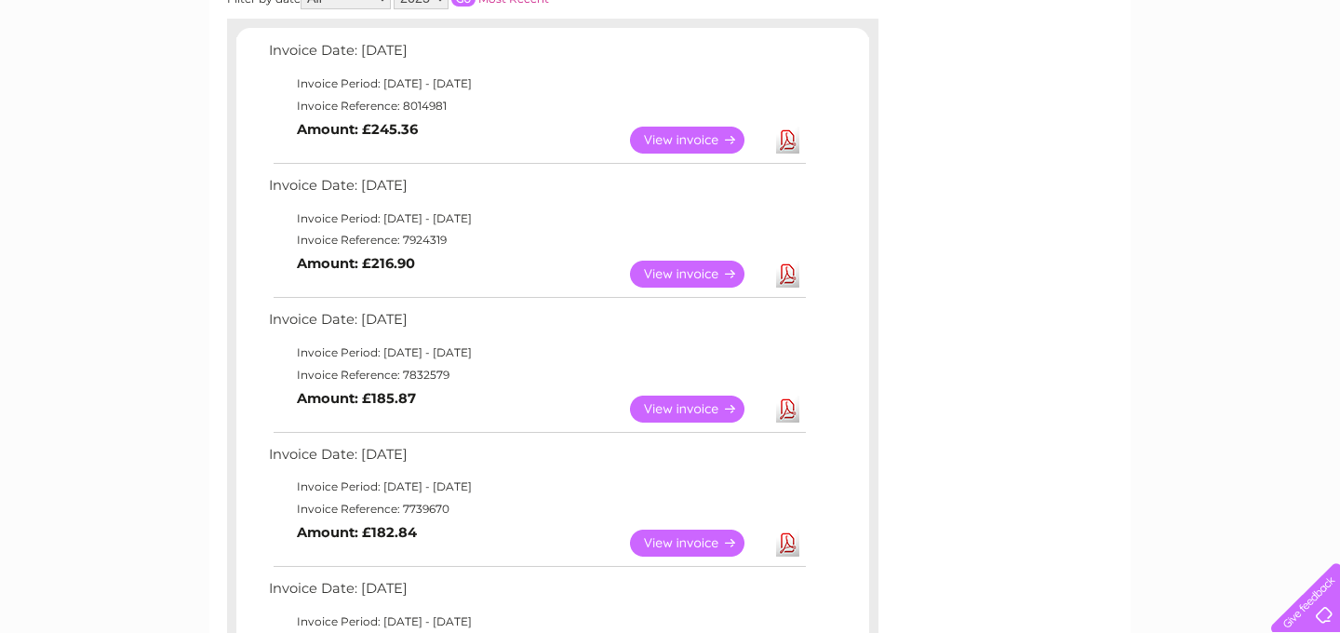
click at [785, 138] on link "Download" at bounding box center [787, 140] width 23 height 27
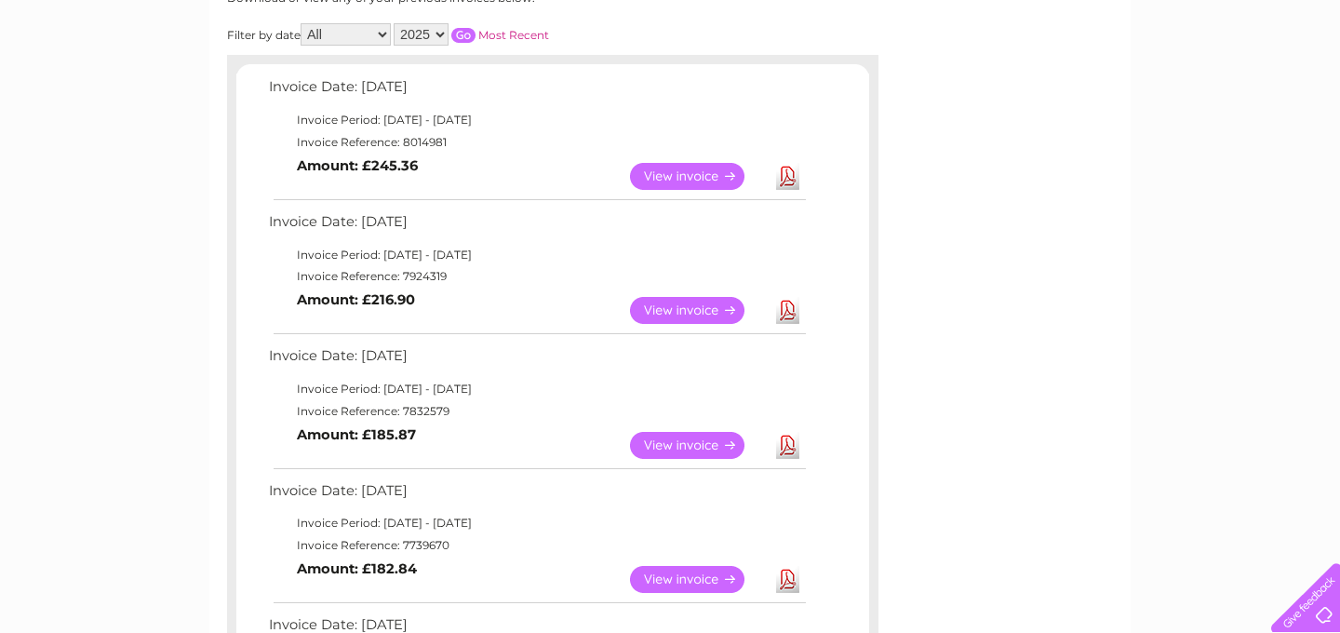
scroll to position [275, 0]
